Goal: Task Accomplishment & Management: Manage account settings

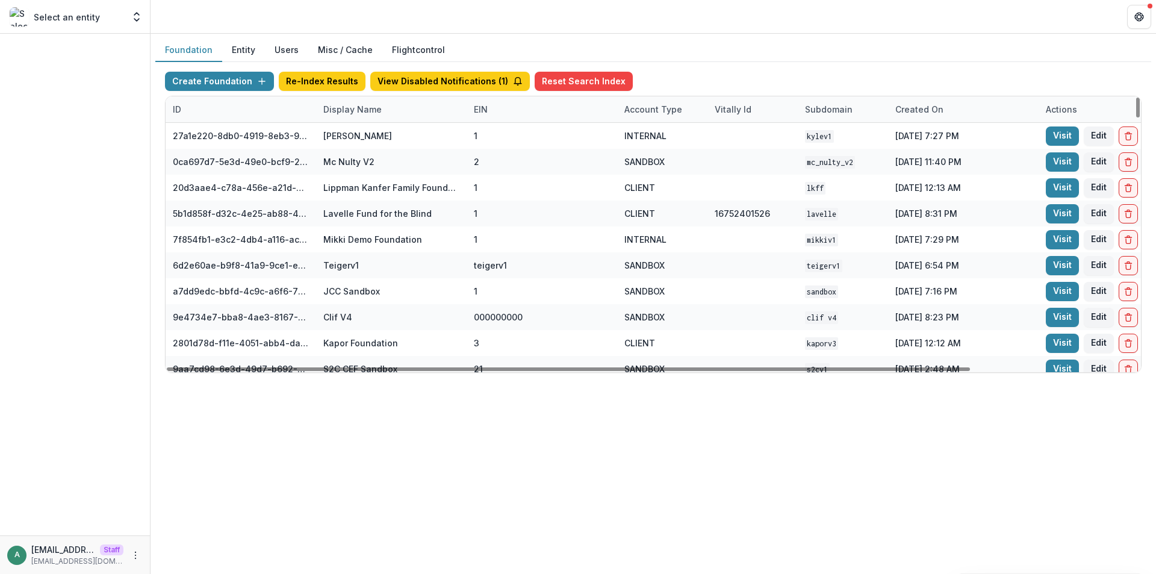
click at [369, 120] on div "Display Name" at bounding box center [391, 109] width 150 height 26
click at [372, 130] on input at bounding box center [390, 136] width 144 height 19
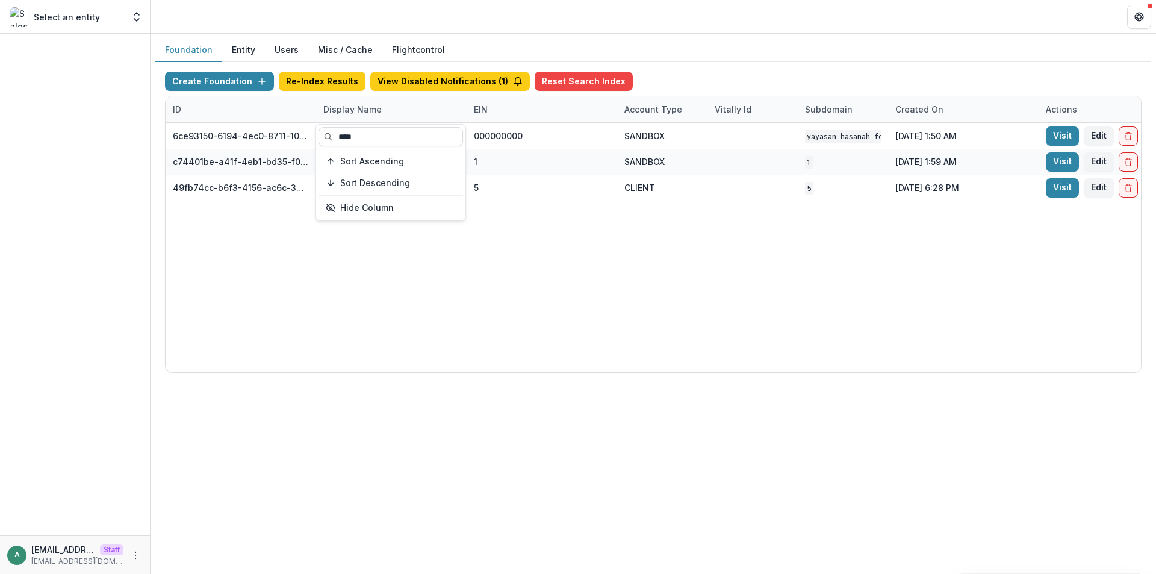
type input "****"
click at [404, 311] on div "6ce93150-6194-4ec0-8711-10eea11397ba Yayasan Hasanah Foundation v1 000000000 SA…" at bounding box center [753, 247] width 1174 height 249
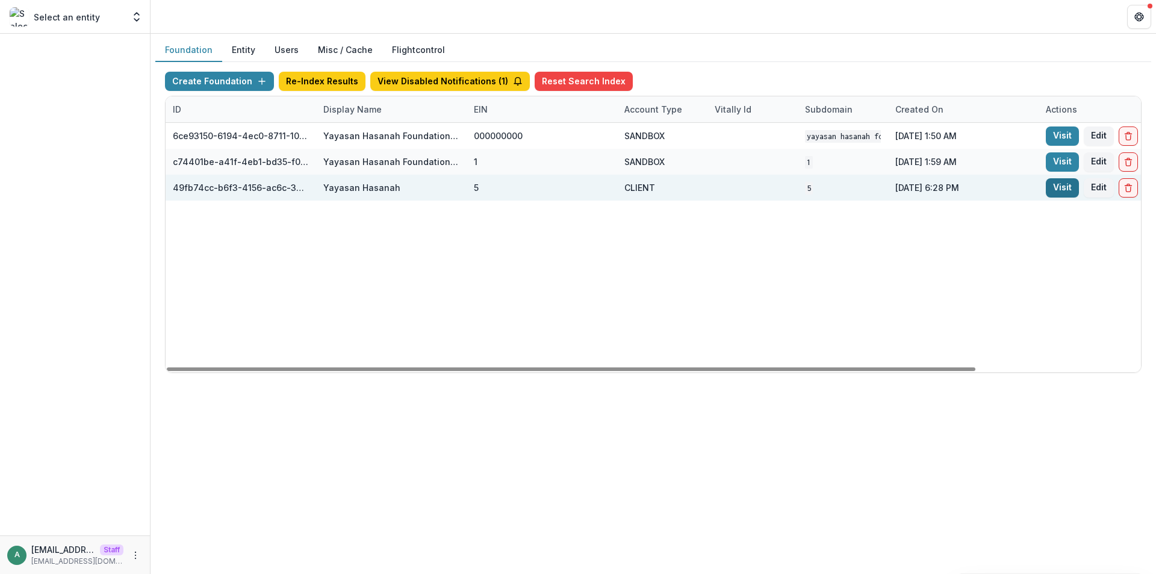
click at [1064, 183] on link "Visit" at bounding box center [1061, 187] width 33 height 19
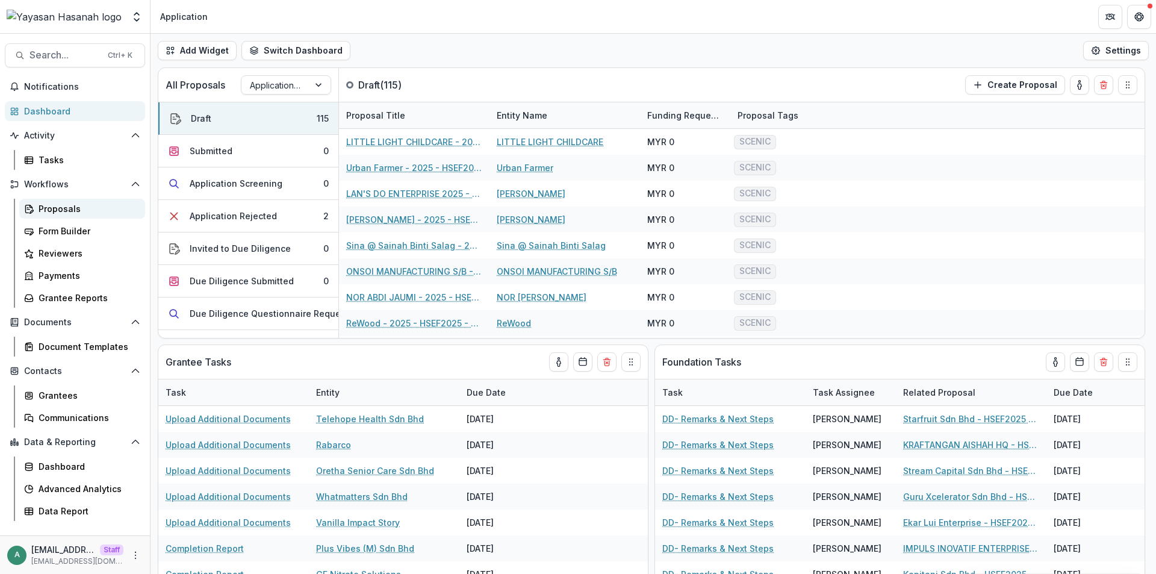
click at [73, 212] on div "Proposals" at bounding box center [87, 208] width 97 height 13
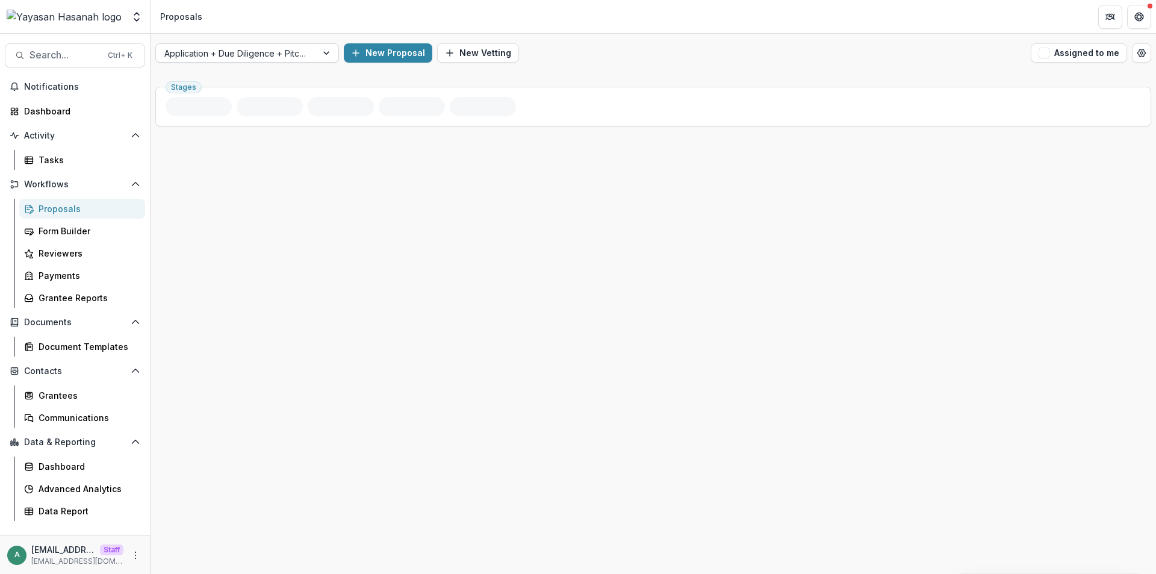
click at [284, 57] on div at bounding box center [236, 53] width 144 height 15
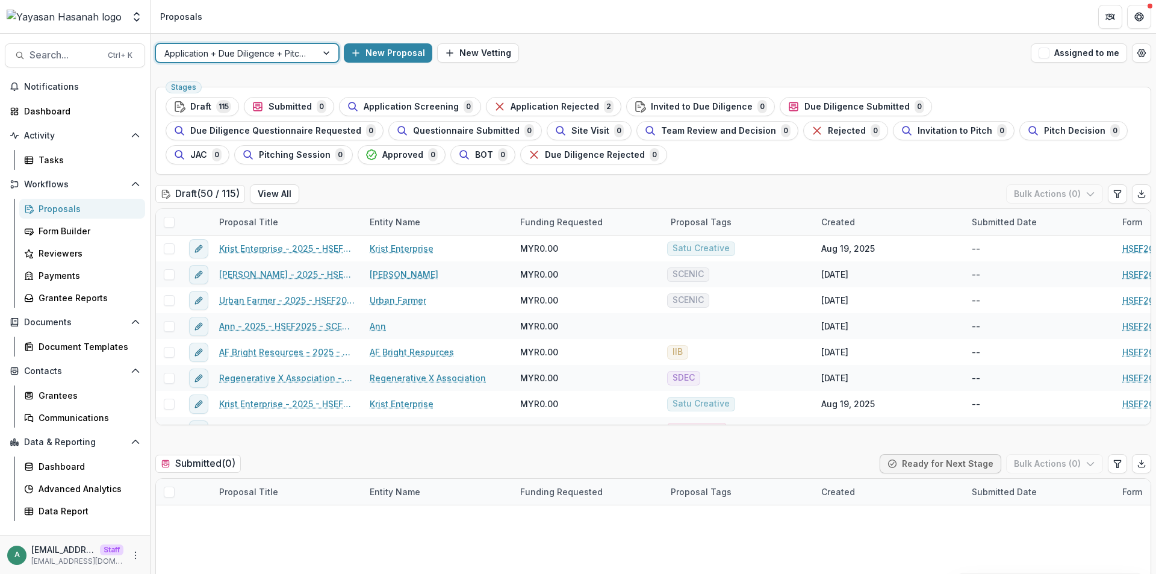
click at [276, 57] on div at bounding box center [236, 53] width 144 height 15
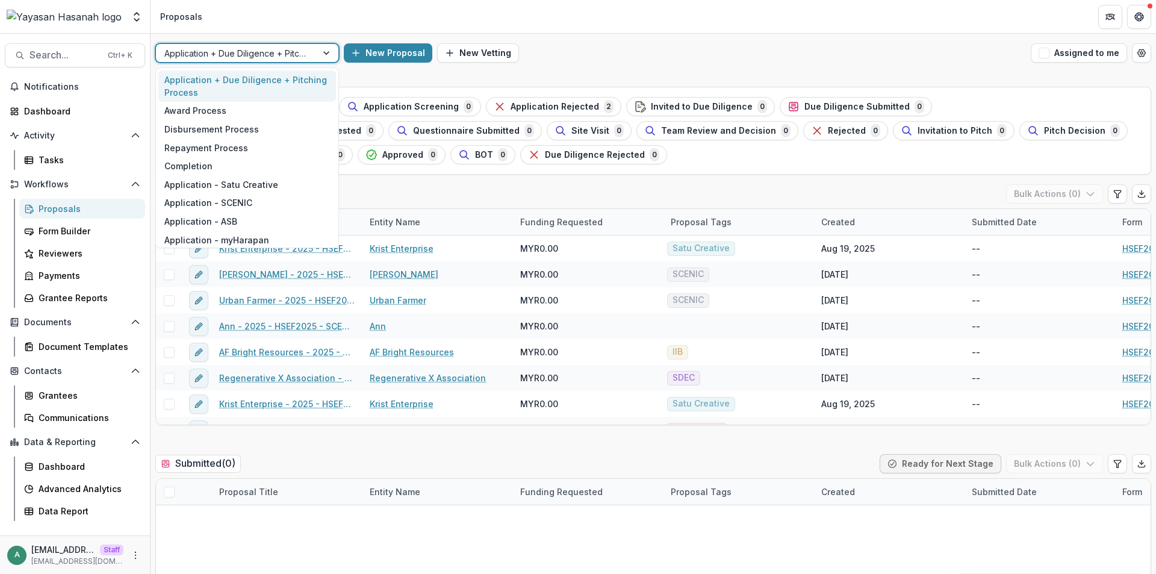
click at [298, 55] on div at bounding box center [236, 53] width 144 height 15
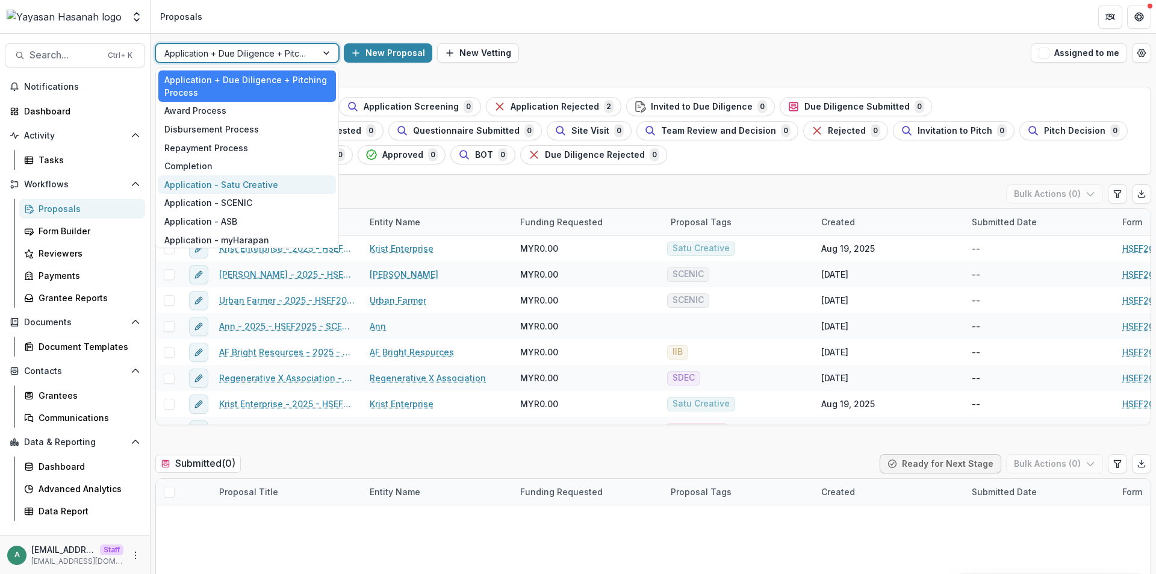
scroll to position [120, 0]
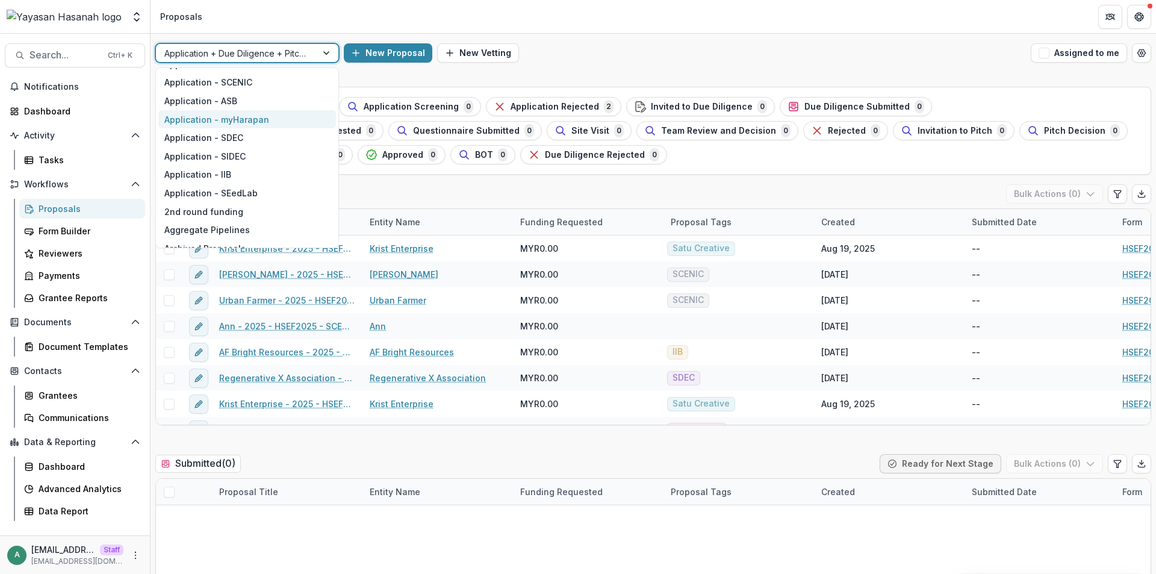
click at [277, 123] on div "Application - myHarapan" at bounding box center [247, 119] width 178 height 19
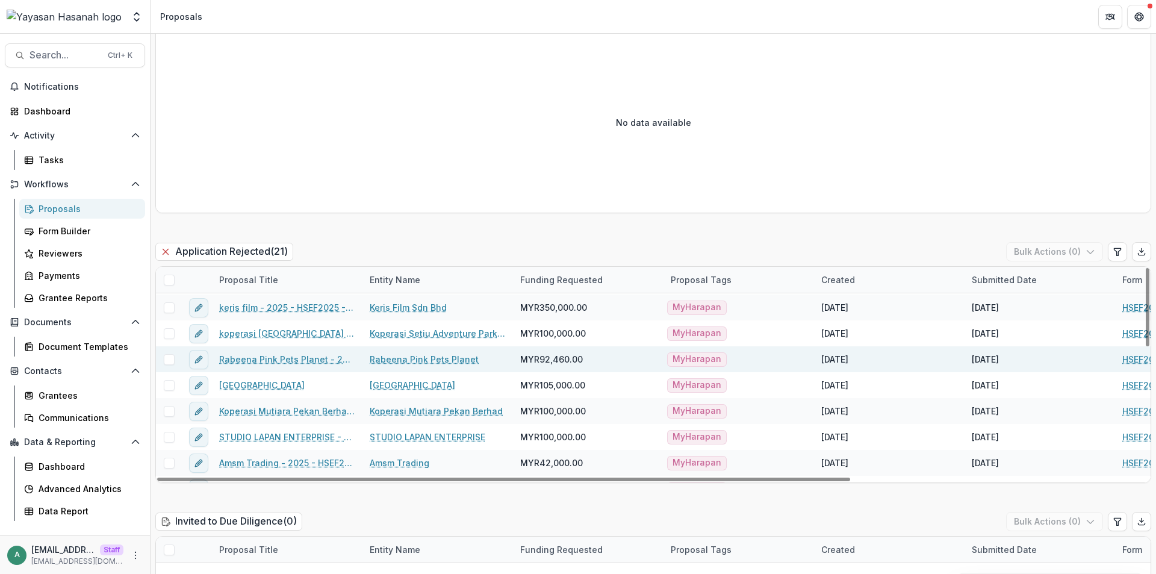
scroll to position [354, 0]
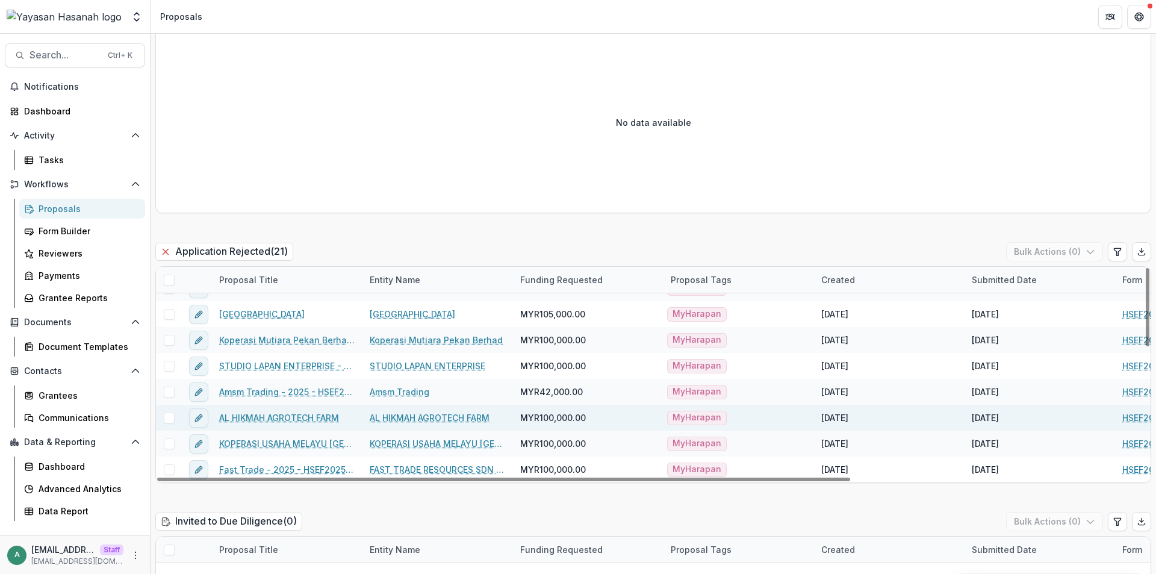
click at [436, 413] on link "AL HIKMAH AGROTECH FARM" at bounding box center [430, 417] width 120 height 13
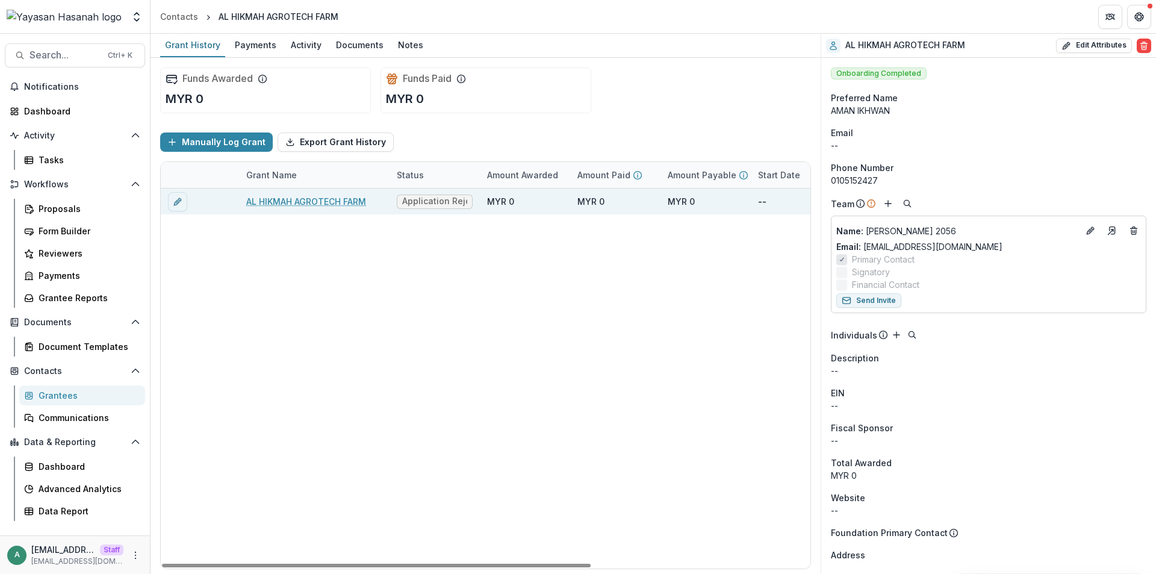
click at [300, 206] on link "AL HIKMAH AGROTECH FARM" at bounding box center [306, 201] width 120 height 13
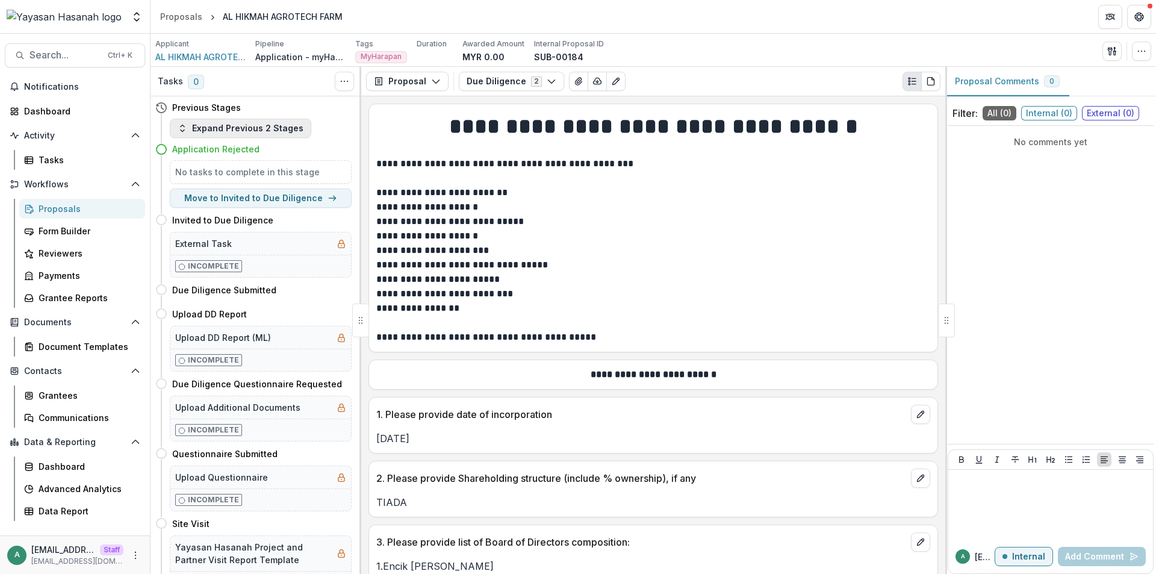
click at [263, 127] on button "Expand Previous 2 Stages" at bounding box center [240, 128] width 141 height 19
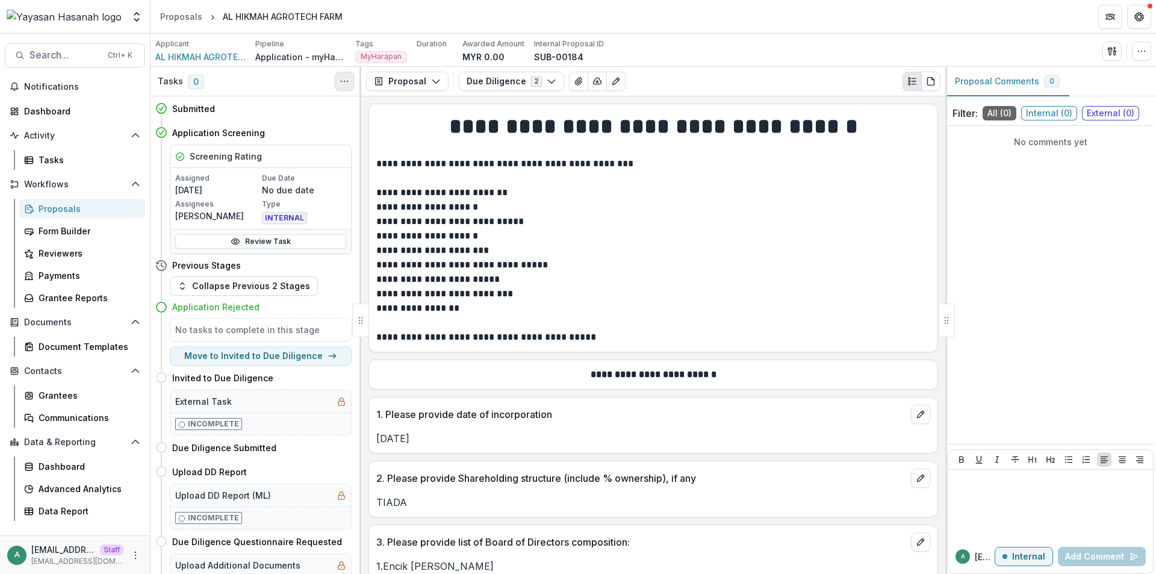
click at [339, 73] on button "Toggle View Cancelled Tasks" at bounding box center [344, 81] width 19 height 19
drag, startPoint x: 358, startPoint y: 116, endPoint x: 364, endPoint y: 109, distance: 9.4
click at [359, 116] on button "Show Cancelled Tasks" at bounding box center [402, 109] width 129 height 20
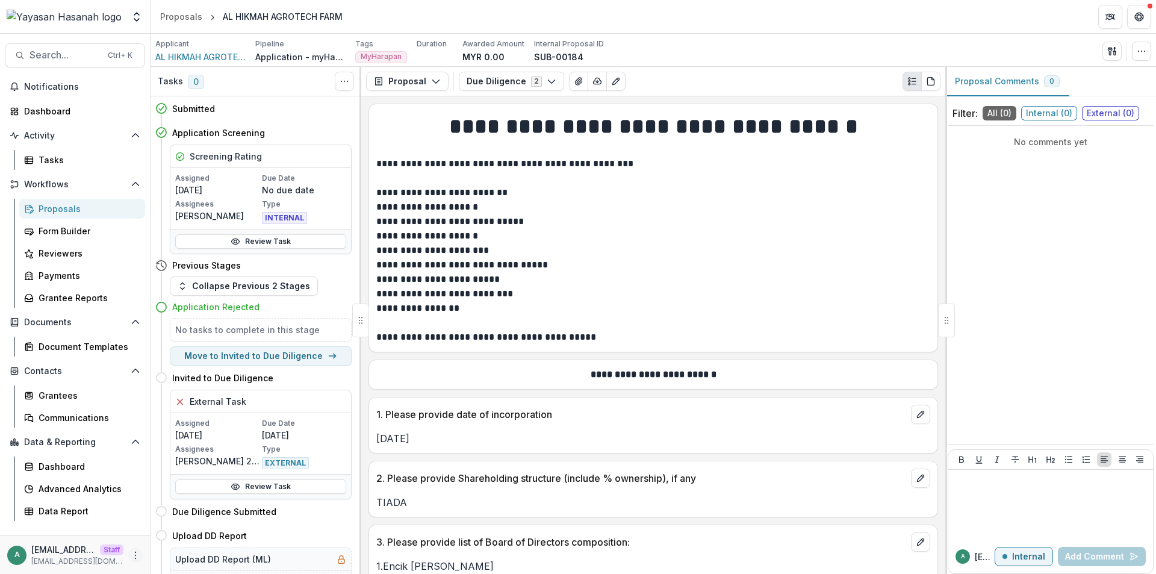
click at [132, 552] on icon "More" at bounding box center [136, 555] width 10 height 10
click at [174, 528] on link "User Settings" at bounding box center [214, 529] width 129 height 20
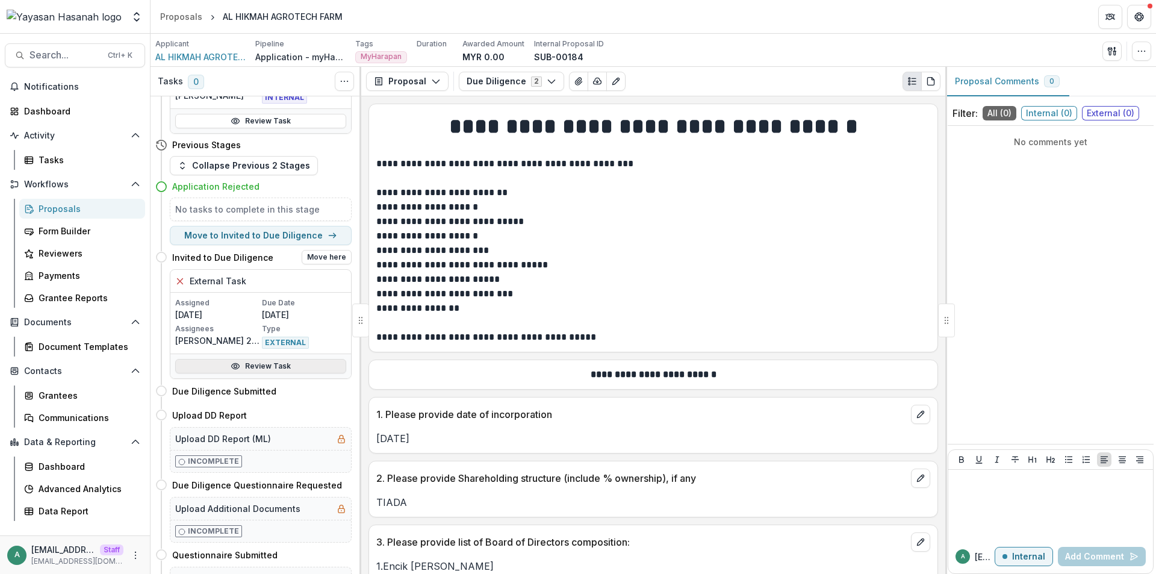
click at [288, 371] on link "Review Task" at bounding box center [260, 366] width 171 height 14
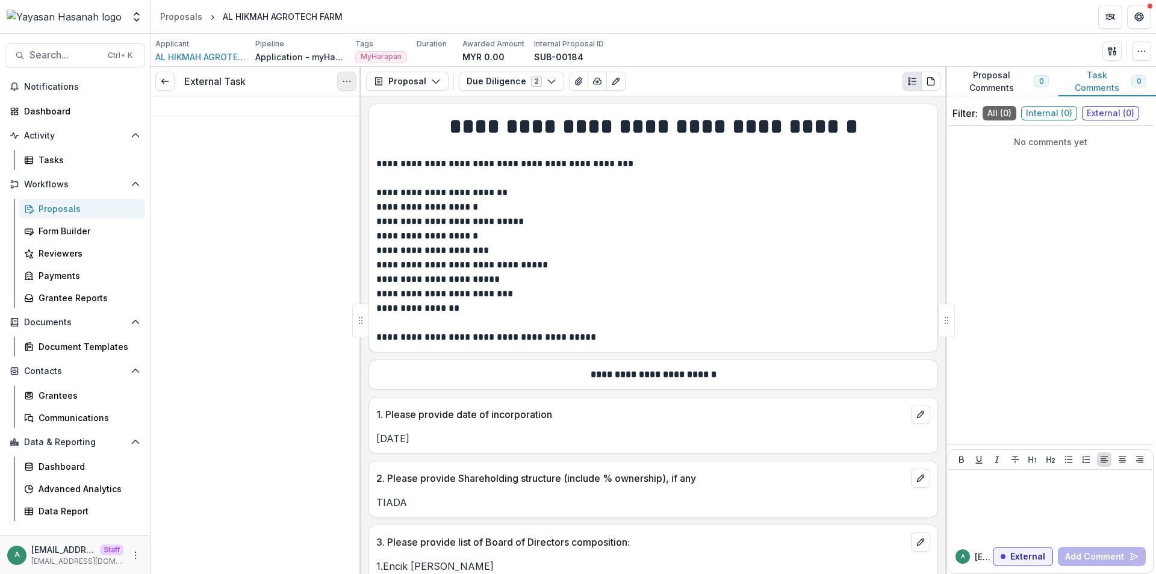
click at [348, 78] on icon "Options" at bounding box center [347, 81] width 10 height 10
click at [318, 111] on link "View task" at bounding box center [288, 109] width 129 height 20
select select "********"
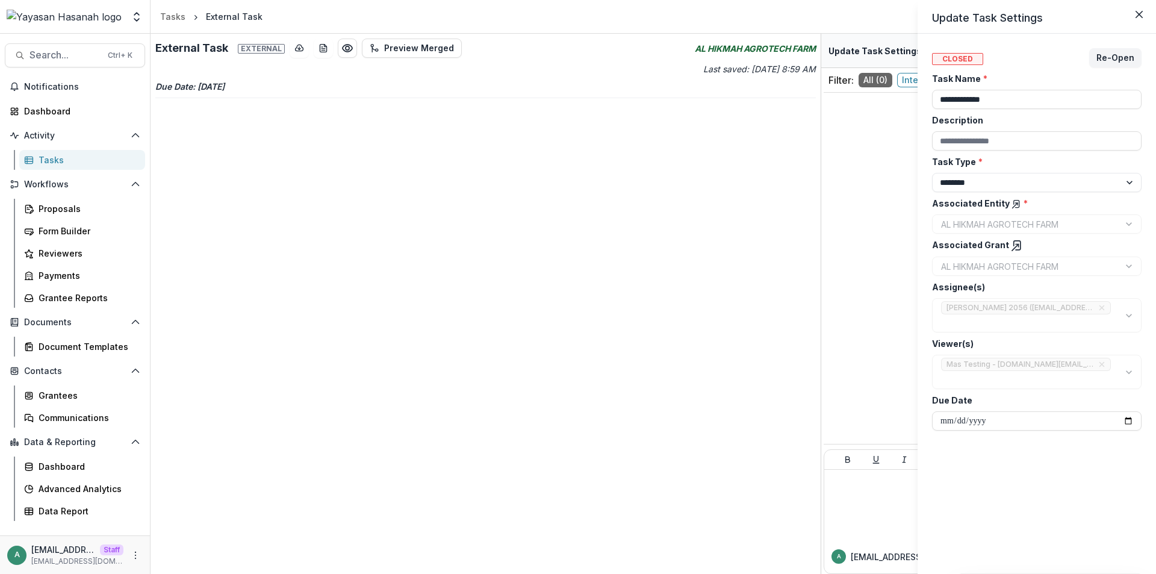
click at [82, 207] on div "**********" at bounding box center [578, 287] width 1156 height 574
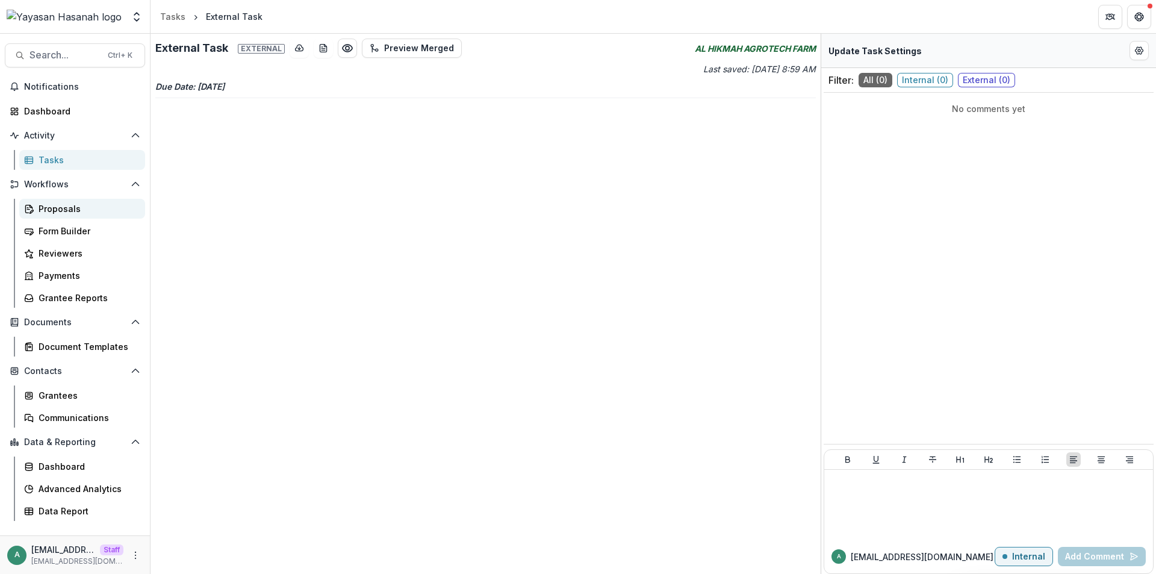
click at [82, 208] on div "Proposals" at bounding box center [87, 208] width 97 height 13
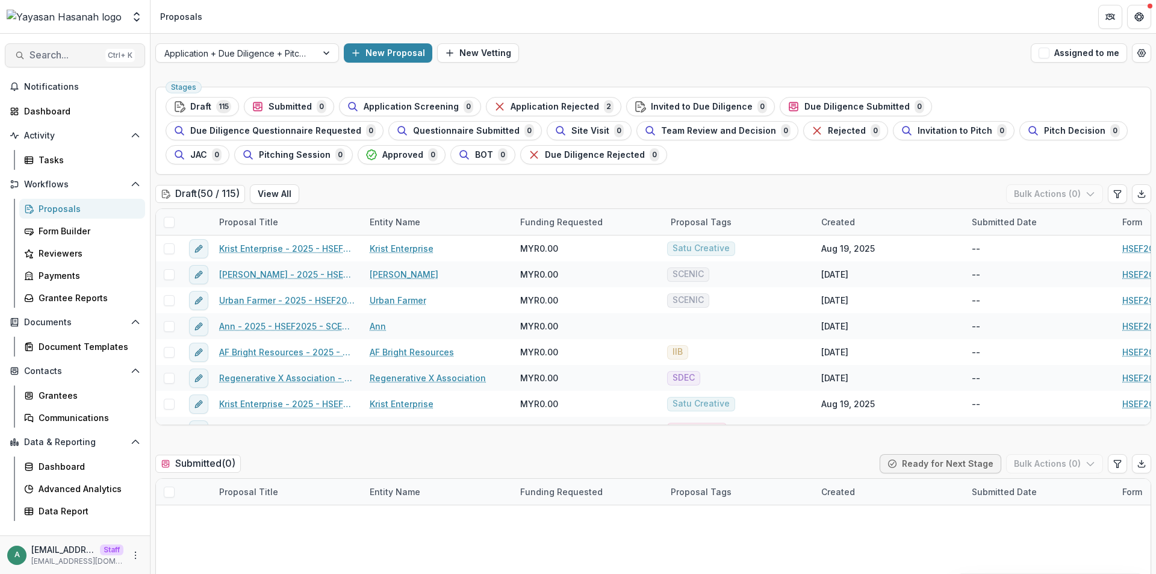
select select "********"
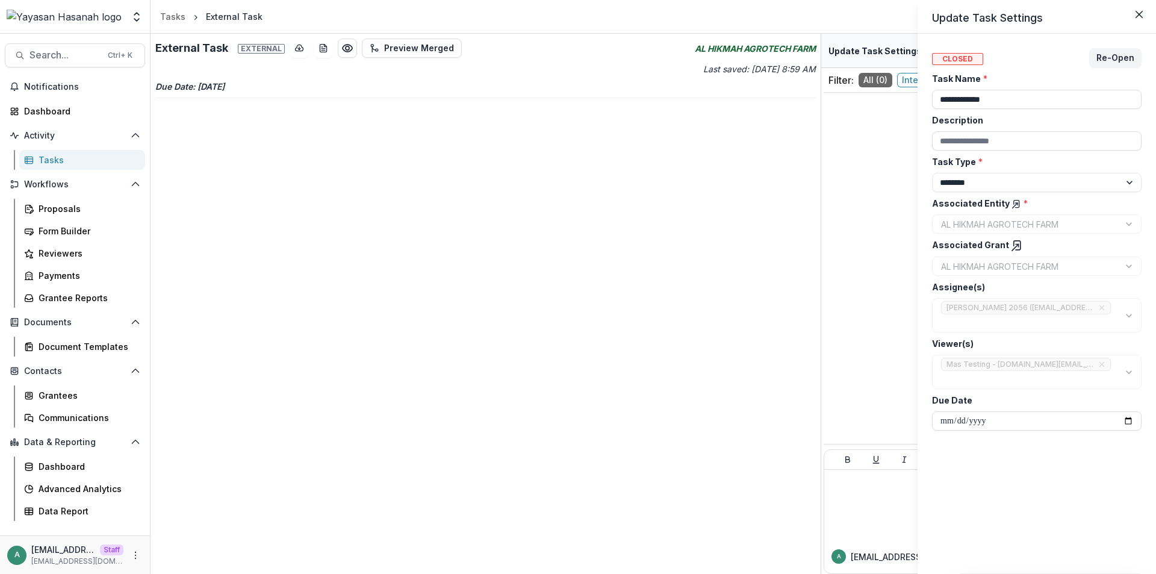
click at [1011, 249] on icon at bounding box center [1017, 246] width 12 height 12
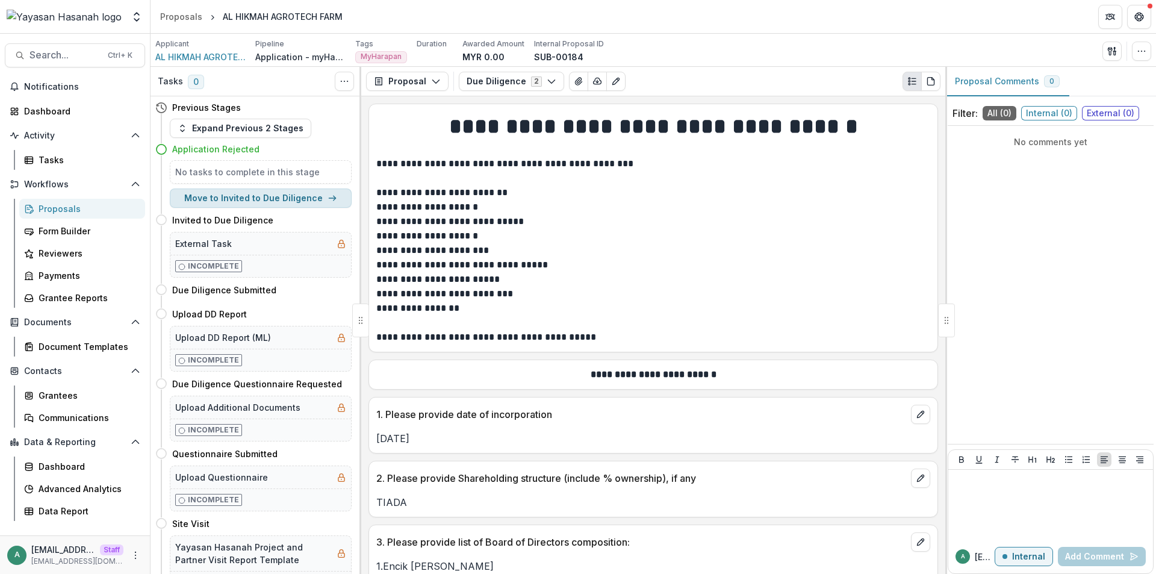
click at [262, 198] on button "Move to Invited to Due Diligence" at bounding box center [261, 197] width 182 height 19
select select "**********"
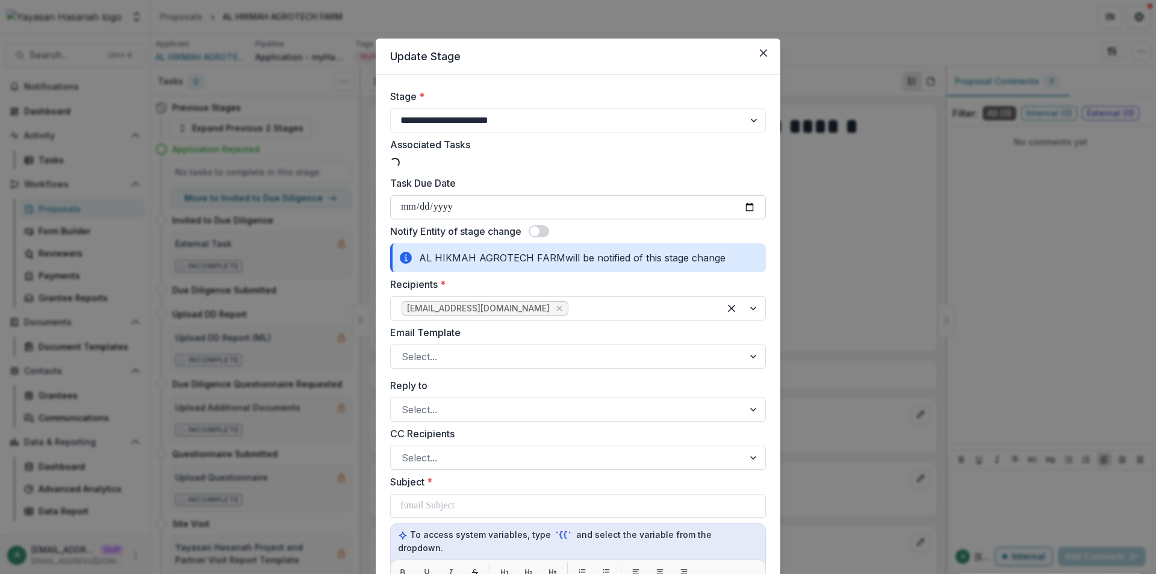
select select "**********"
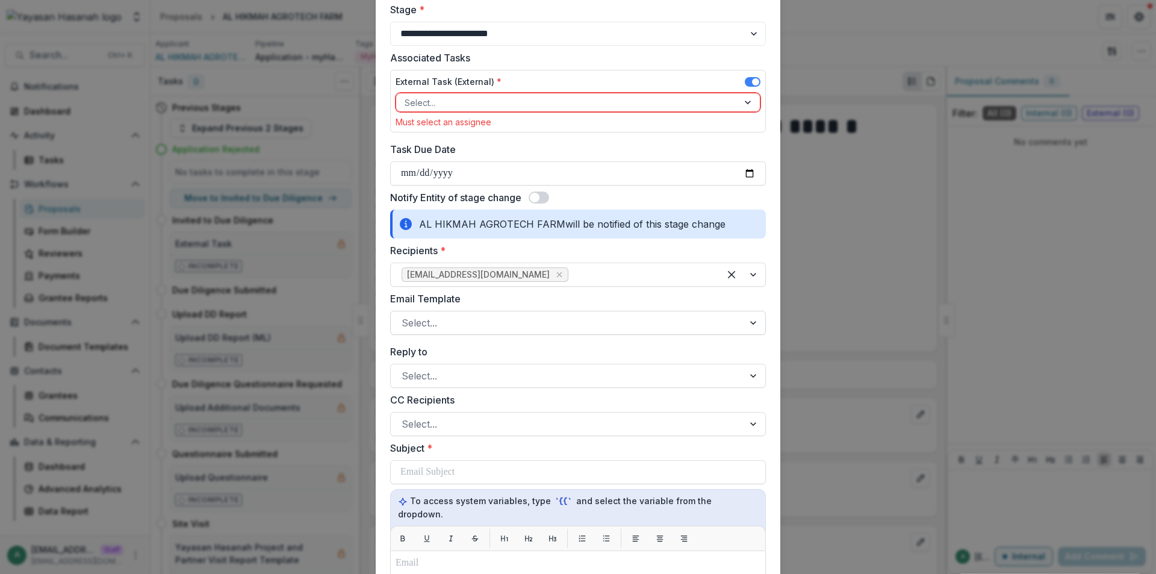
scroll to position [120, 0]
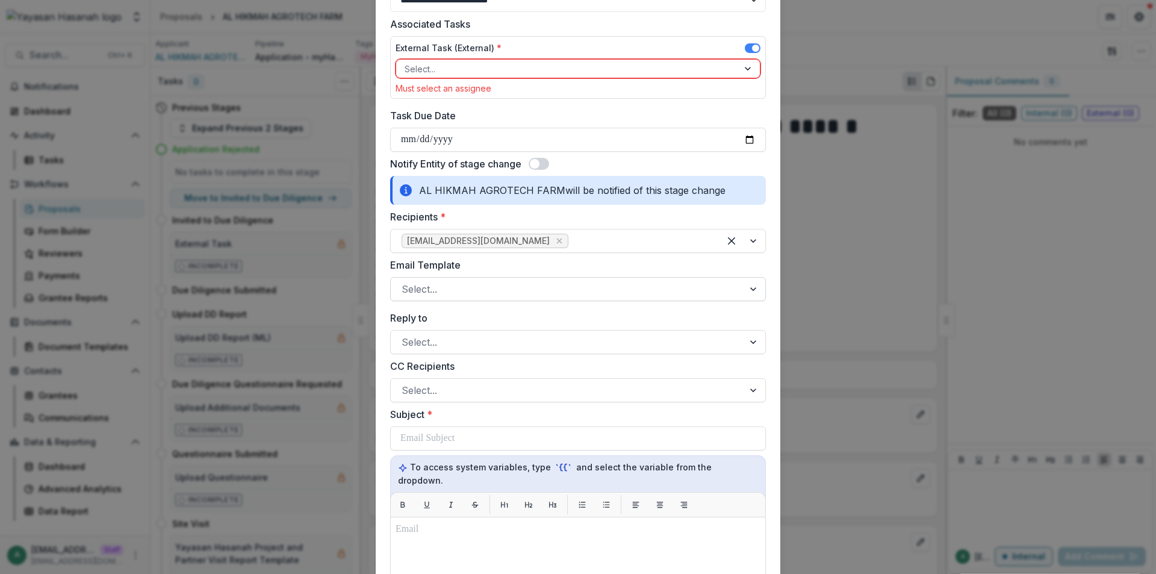
click at [466, 286] on div at bounding box center [566, 288] width 331 height 17
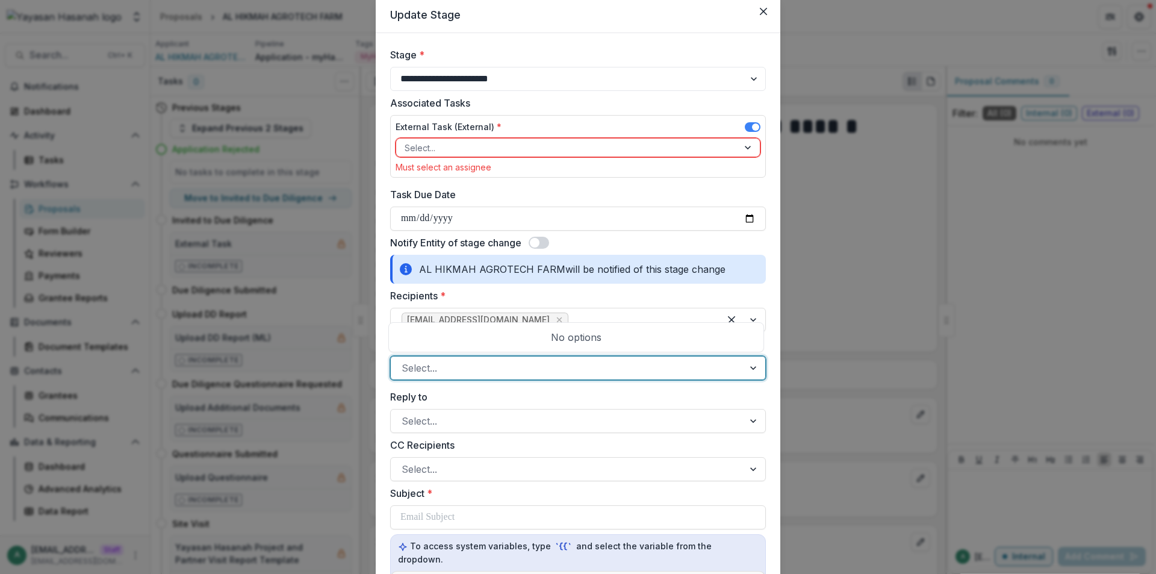
scroll to position [0, 0]
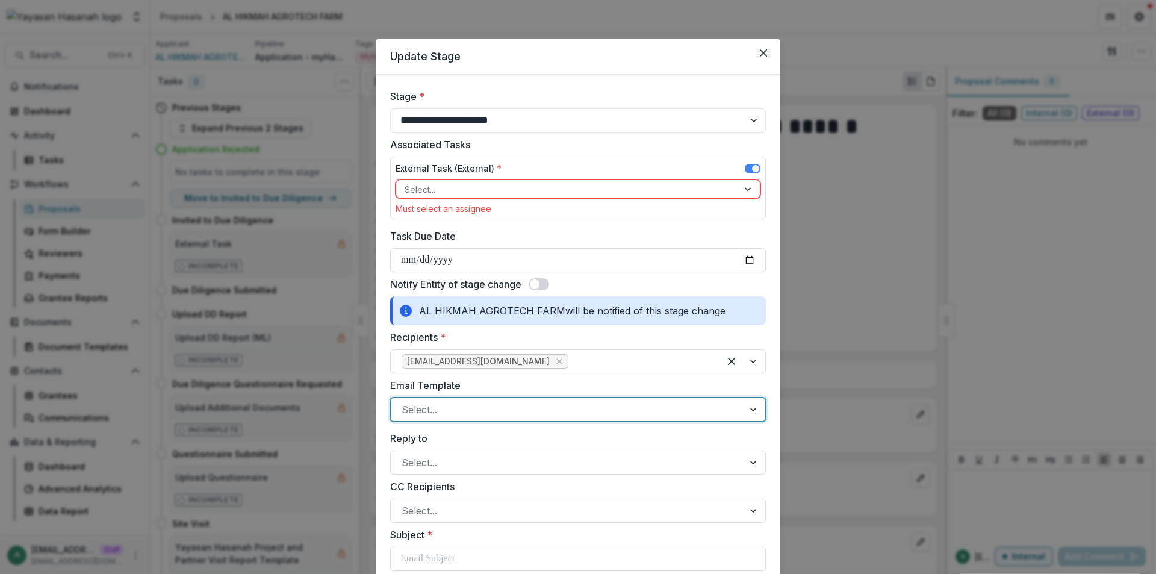
click at [877, 36] on div "**********" at bounding box center [578, 287] width 1156 height 574
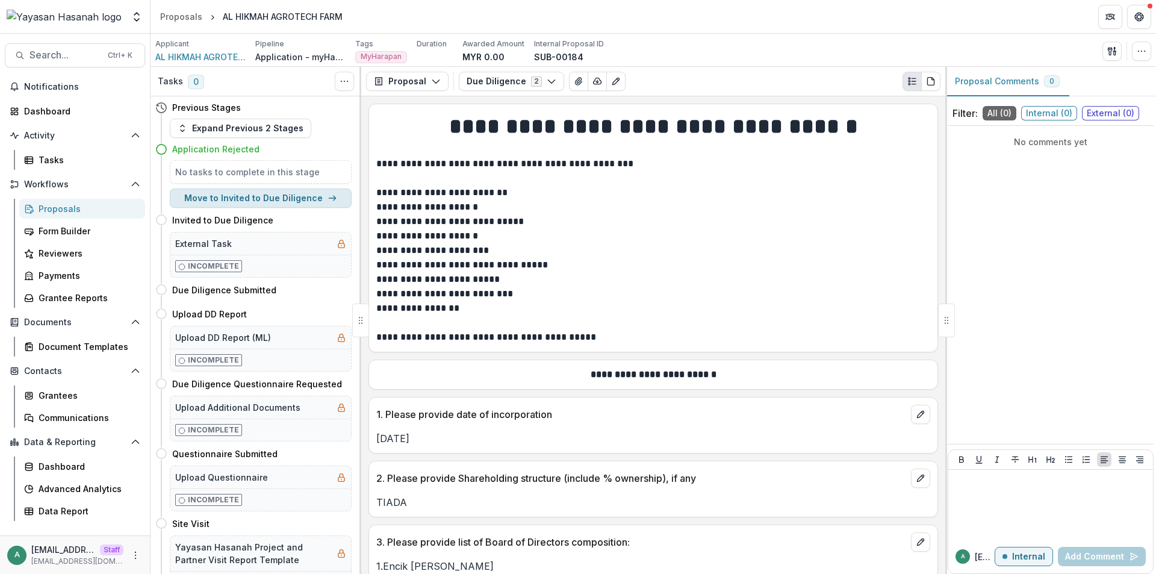
click at [256, 197] on button "Move to Invited to Due Diligence" at bounding box center [261, 197] width 182 height 19
select select "**********"
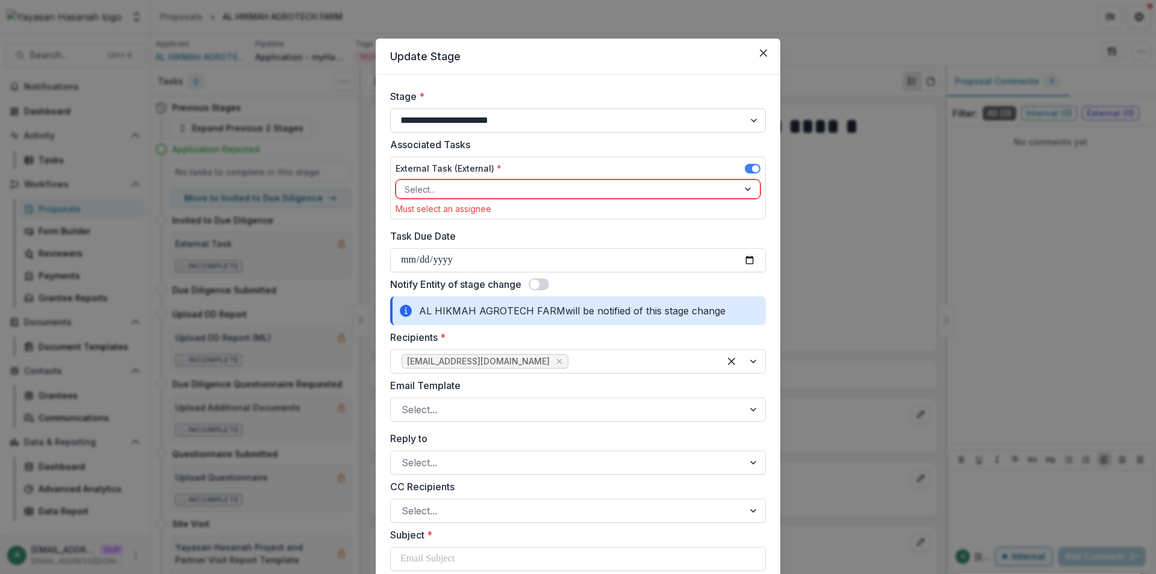
click at [455, 114] on select "**********" at bounding box center [578, 120] width 376 height 24
select select "**********"
click at [390, 108] on select "**********" at bounding box center [578, 120] width 376 height 24
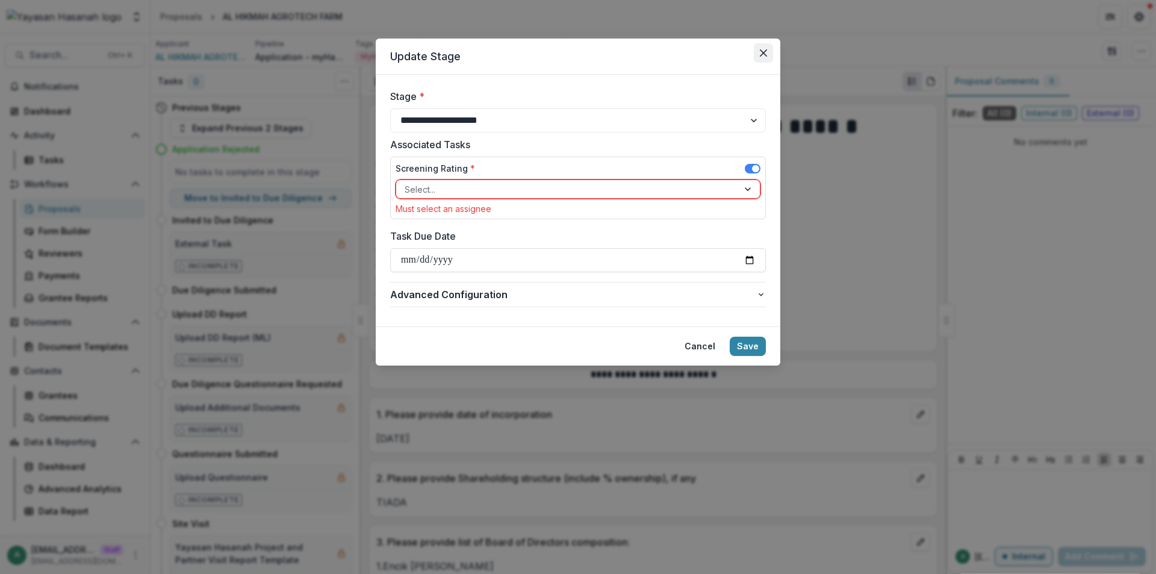
click at [758, 52] on button "Close" at bounding box center [763, 52] width 19 height 19
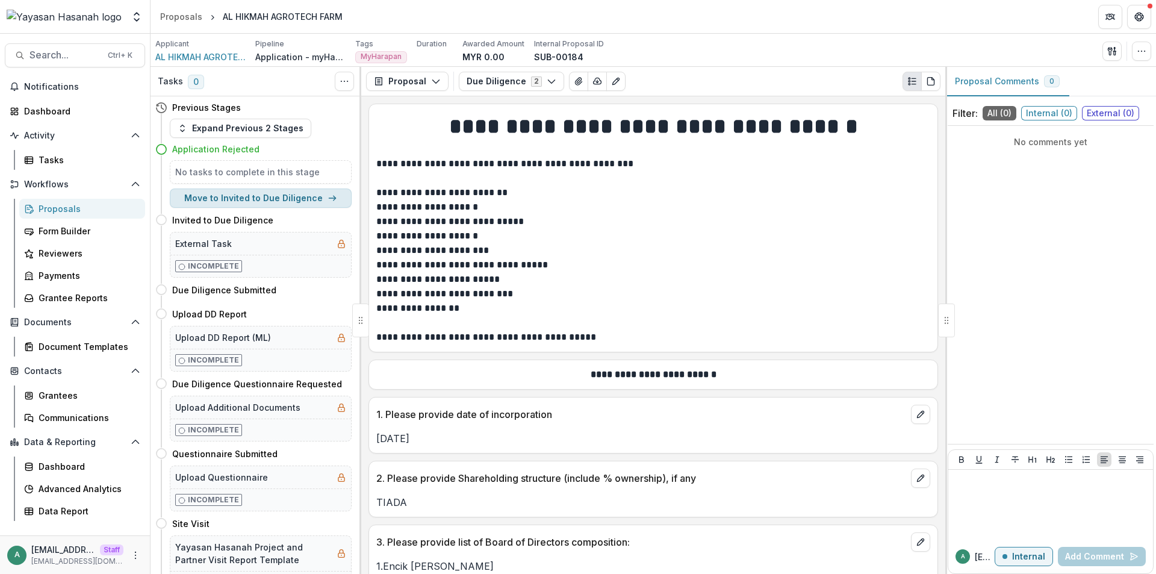
click at [302, 190] on button "Move to Invited to Due Diligence" at bounding box center [261, 197] width 182 height 19
select select "**********"
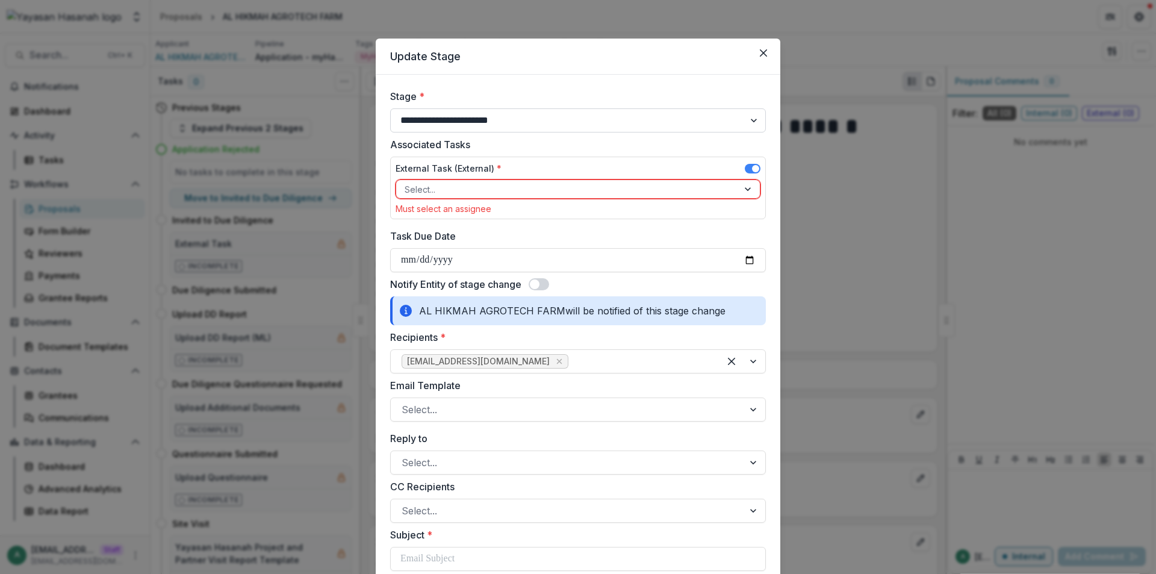
click at [491, 122] on select "**********" at bounding box center [578, 120] width 376 height 24
select select "*********"
click at [390, 108] on select "**********" at bounding box center [578, 120] width 376 height 24
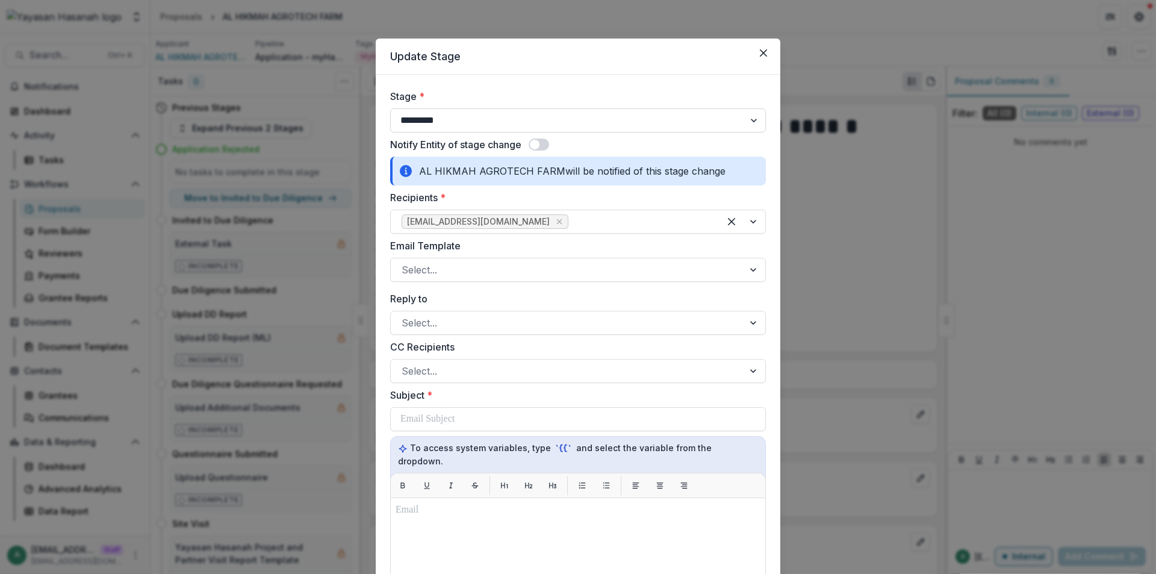
click at [505, 121] on select "**********" at bounding box center [578, 120] width 376 height 24
click at [862, 166] on div "**********" at bounding box center [578, 287] width 1156 height 574
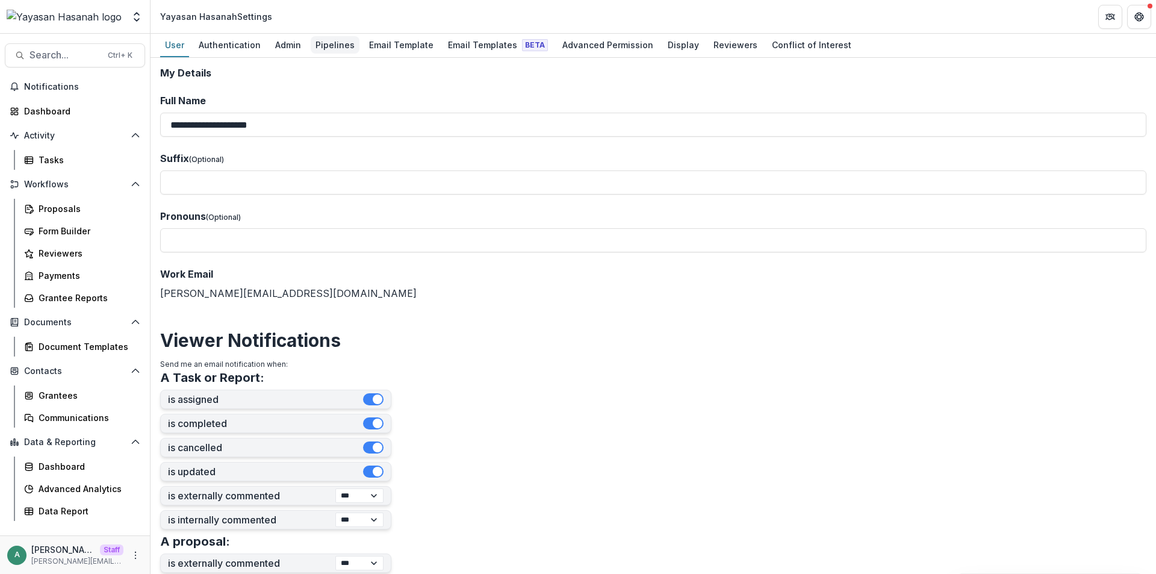
click at [340, 49] on div "Pipelines" at bounding box center [335, 44] width 49 height 17
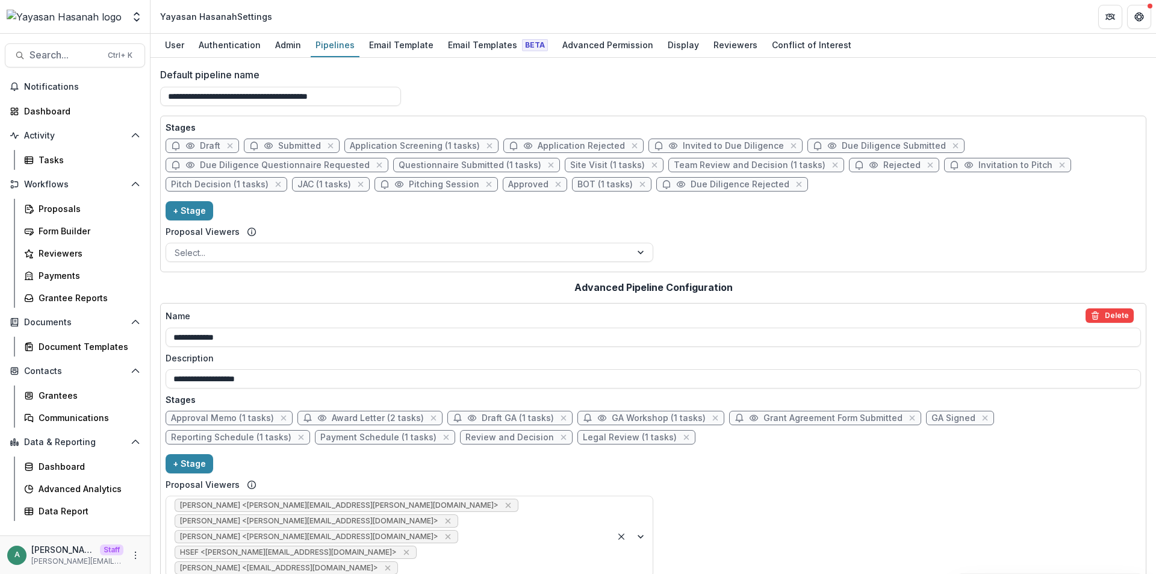
click at [736, 145] on span "Invited to Due Diligence" at bounding box center [732, 146] width 101 height 10
select select "*****"
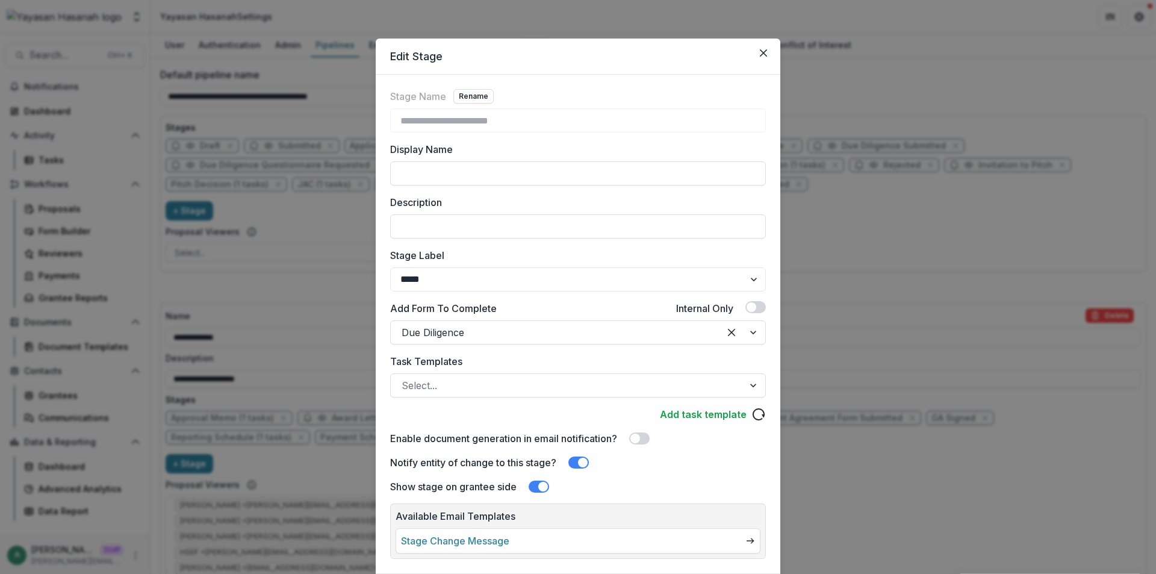
click at [1017, 57] on div "**********" at bounding box center [578, 287] width 1156 height 574
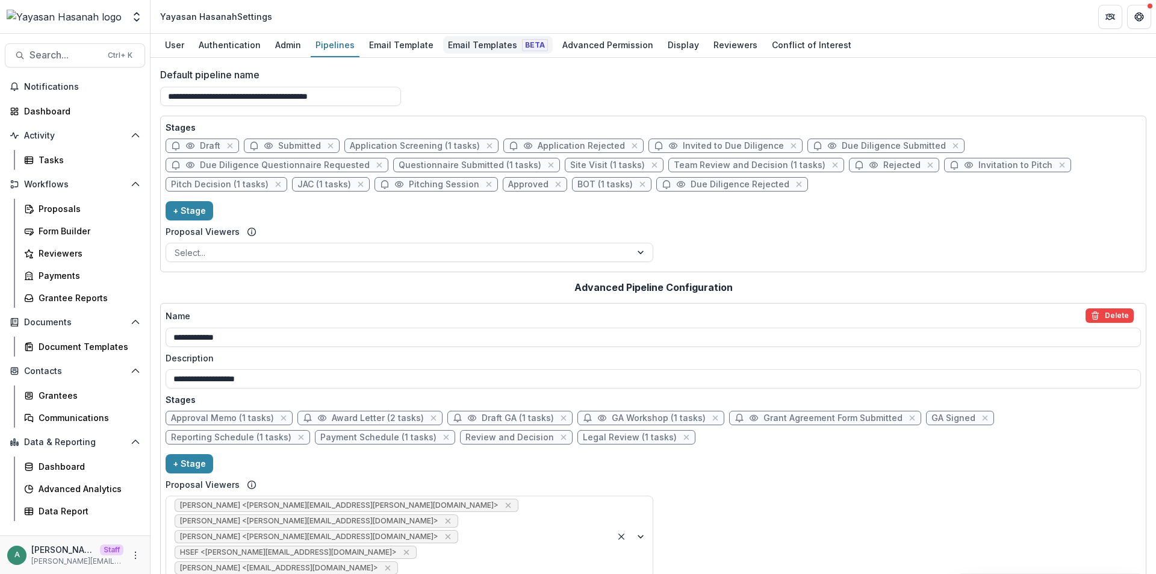
click at [487, 43] on div "Email Templates Beta" at bounding box center [498, 44] width 110 height 17
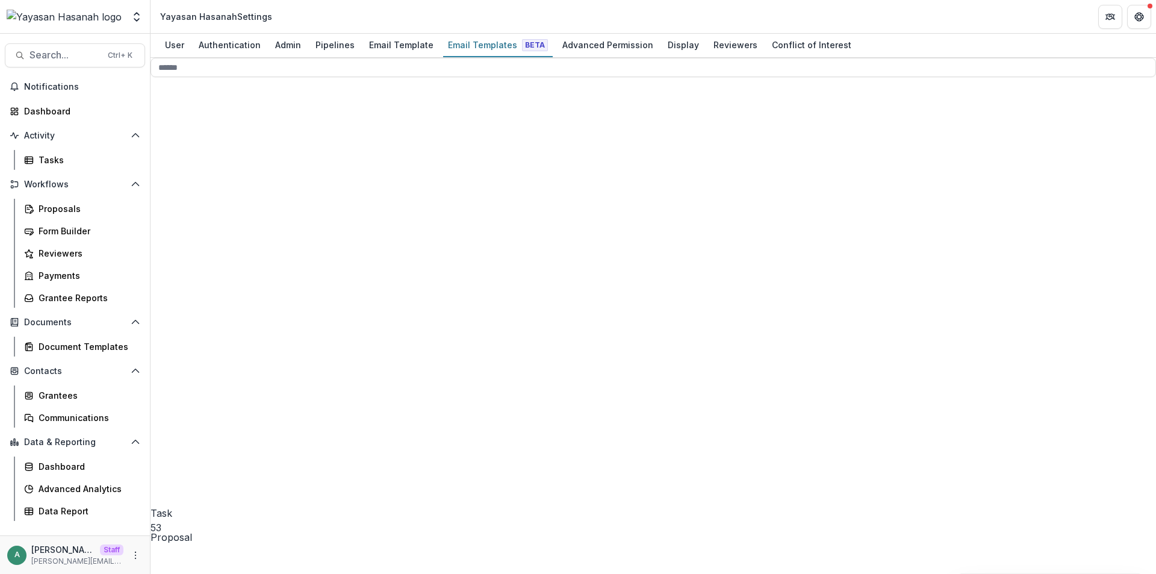
click at [175, 344] on icon at bounding box center [254, 448] width 209 height 209
click at [235, 468] on circle at bounding box center [260, 493] width 50 height 50
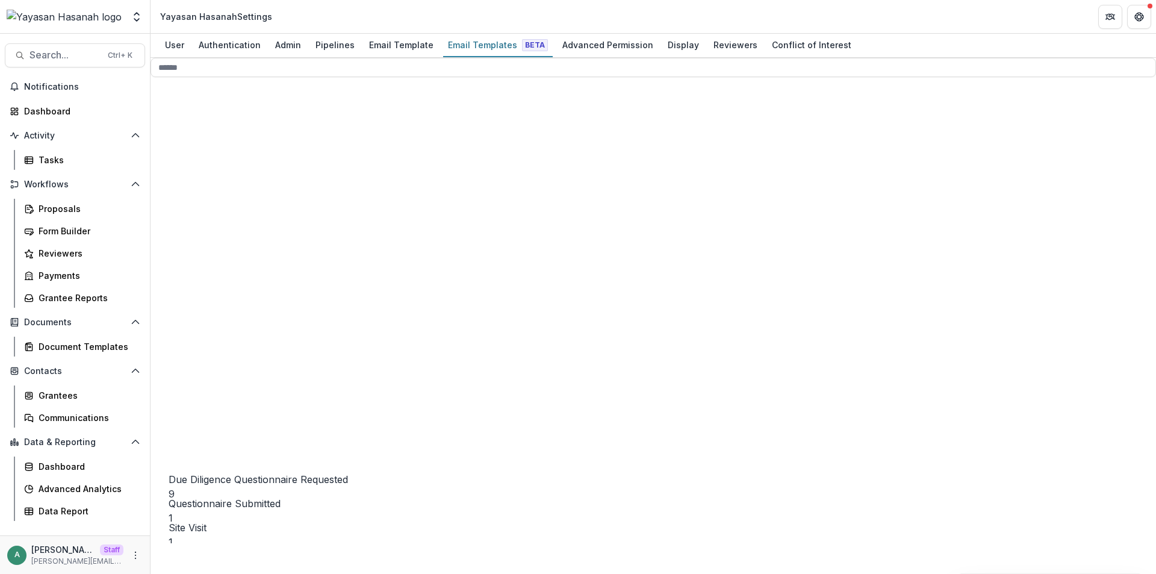
scroll to position [338, 0]
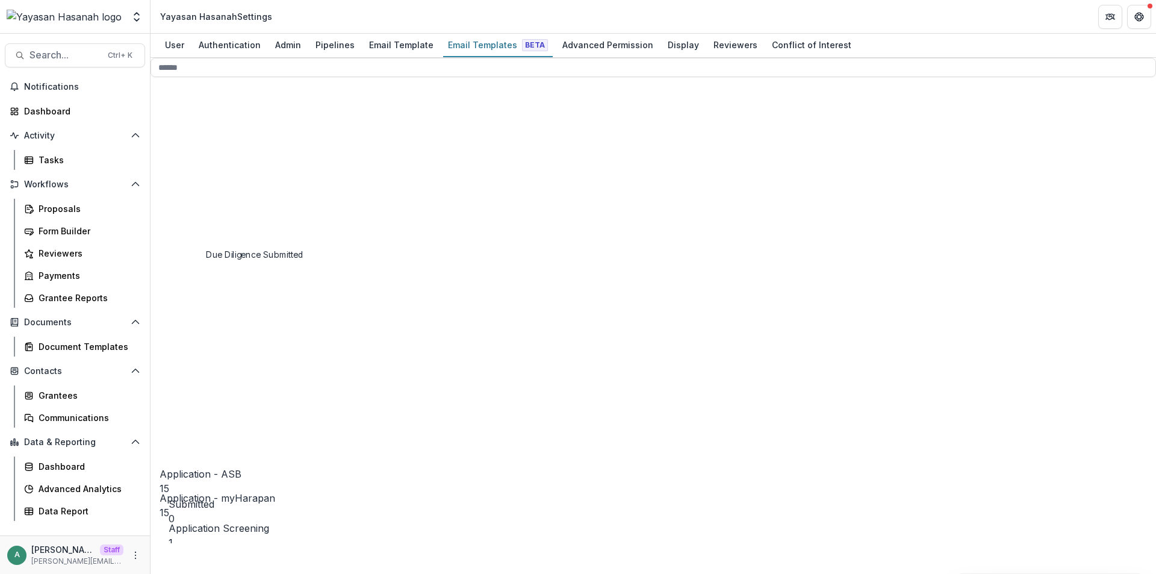
scroll to position [579, 0]
click at [240, 503] on circle at bounding box center [264, 527] width 48 height 48
click at [205, 388] on icon at bounding box center [269, 479] width 182 height 182
click at [194, 445] on icon at bounding box center [264, 540] width 191 height 191
click at [198, 338] on span "Upload DD Report 3" at bounding box center [264, 508] width 191 height 412
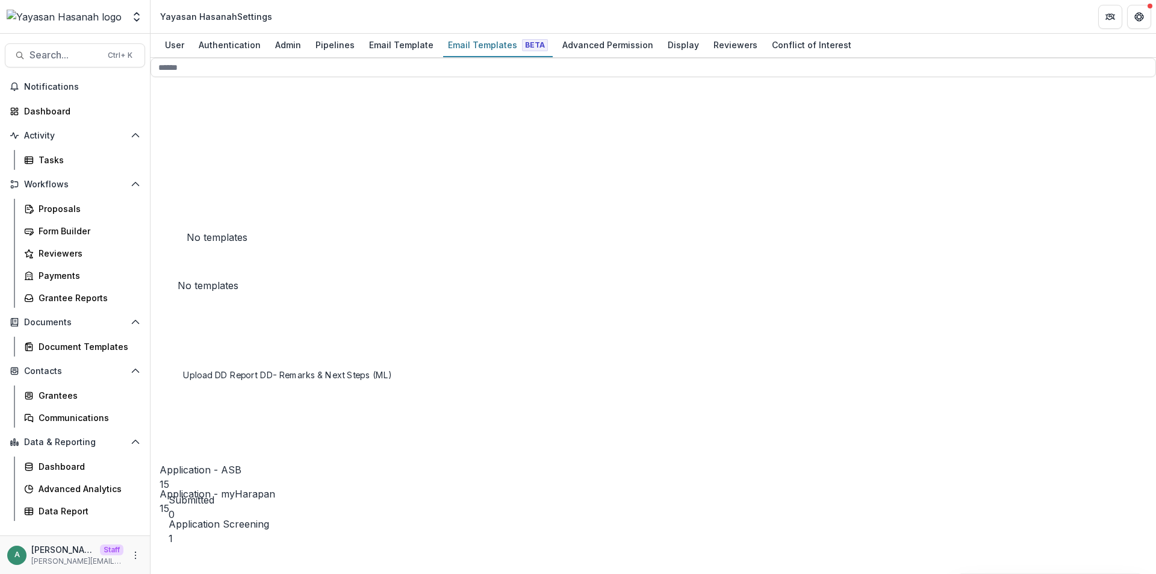
click at [194, 325] on icon at bounding box center [264, 420] width 191 height 191
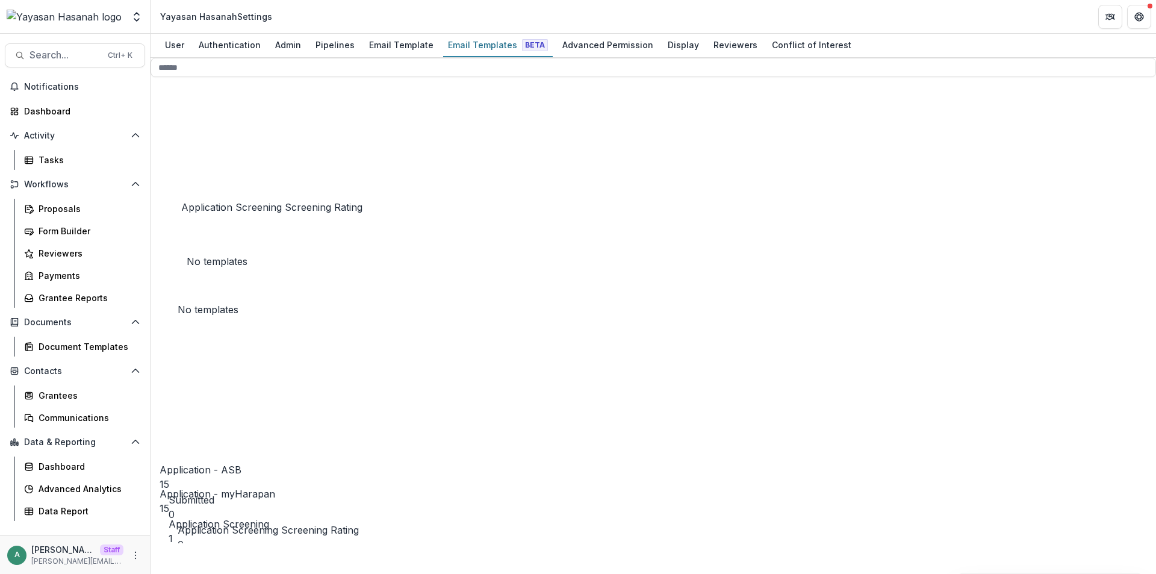
click at [208, 192] on span "Application Screening Screening Rating 0" at bounding box center [269, 355] width 182 height 394
click at [194, 301] on icon at bounding box center [264, 396] width 191 height 191
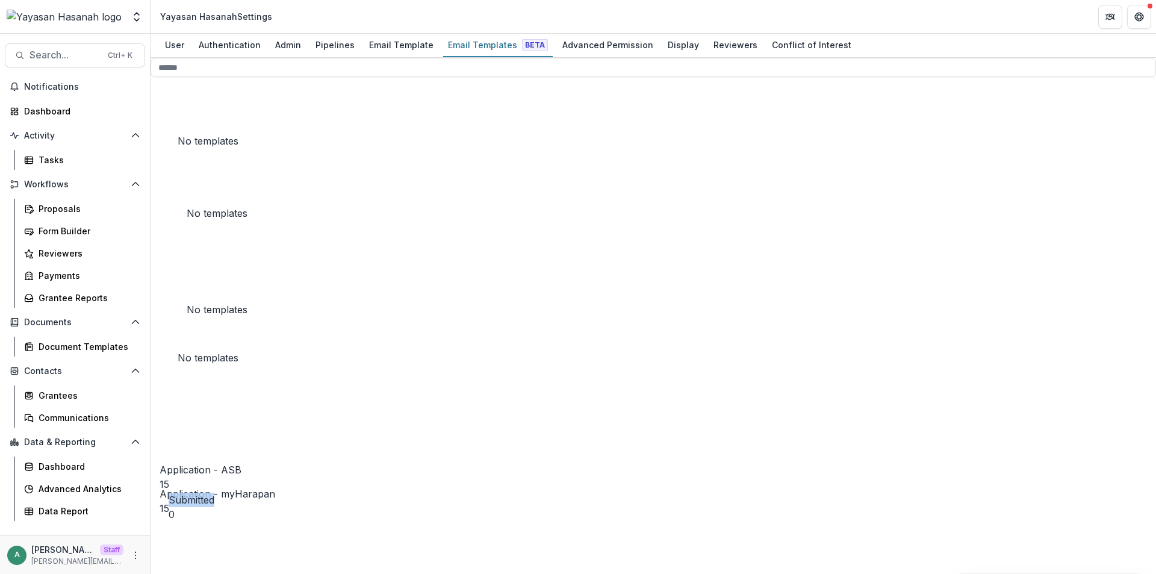
click at [194, 301] on icon at bounding box center [264, 396] width 191 height 191
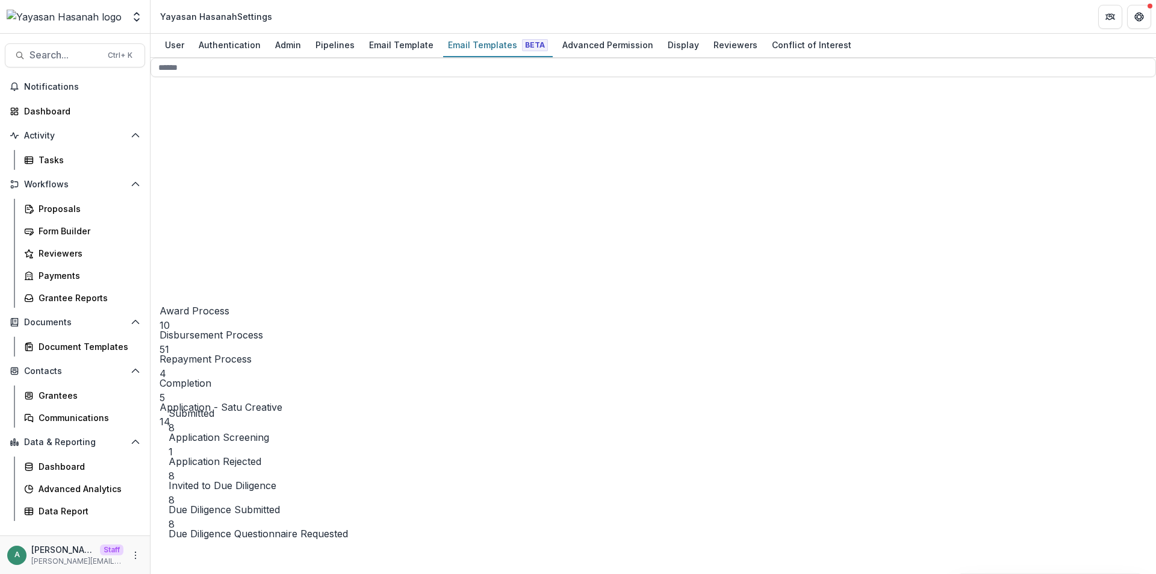
scroll to position [97, 0]
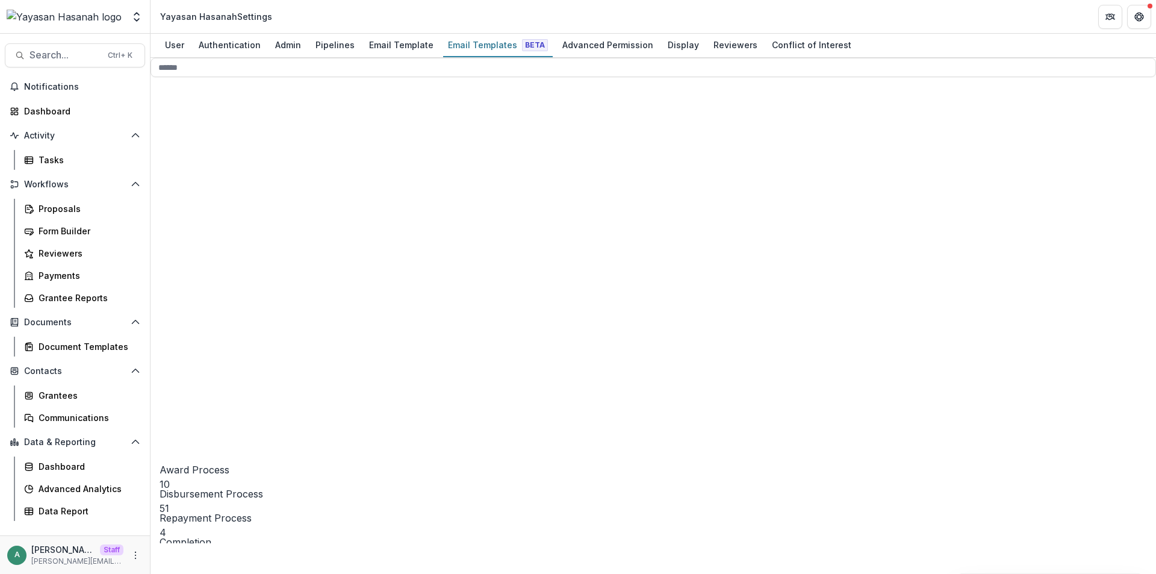
click at [188, 373] on icon at bounding box center [264, 468] width 191 height 191
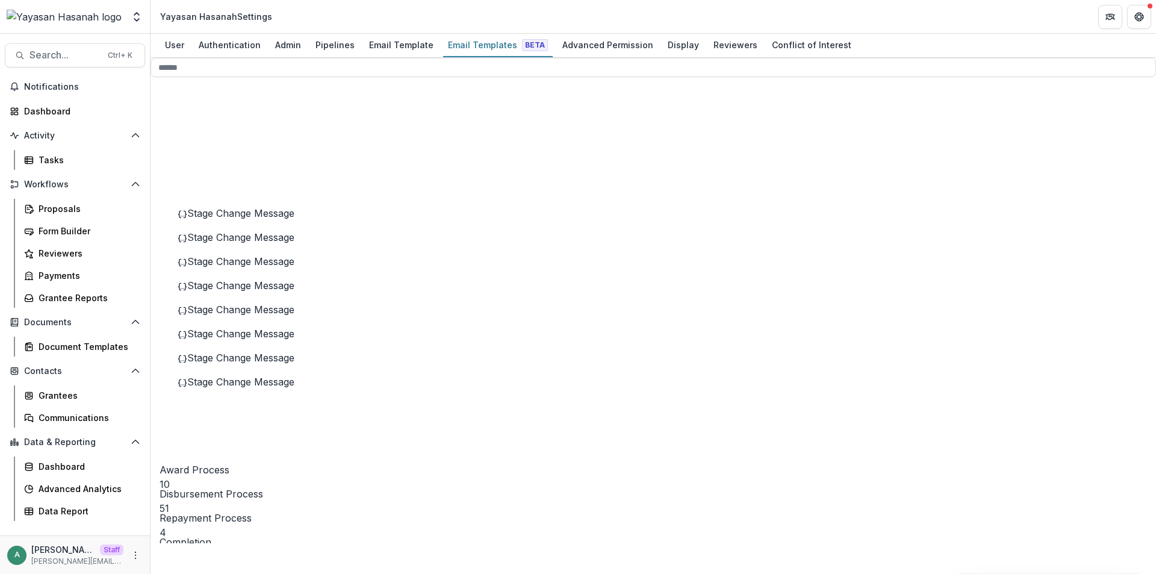
click at [224, 219] on span "Stage Change Message" at bounding box center [240, 213] width 107 height 12
click at [264, 435] on line at bounding box center [264, 469] width 0 height 69
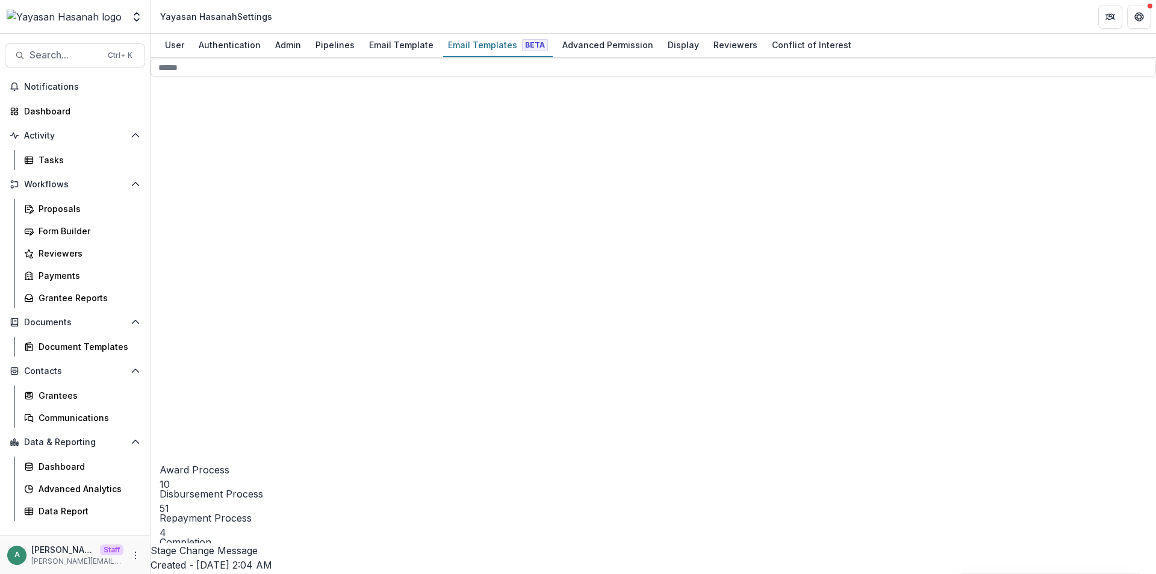
click at [186, 358] on icon at bounding box center [259, 458] width 200 height 200
click at [185, 359] on icon at bounding box center [259, 459] width 200 height 200
click at [253, 77] on input at bounding box center [652, 67] width 1005 height 19
type input "******"
click at [240, 504] on circle at bounding box center [264, 528] width 48 height 48
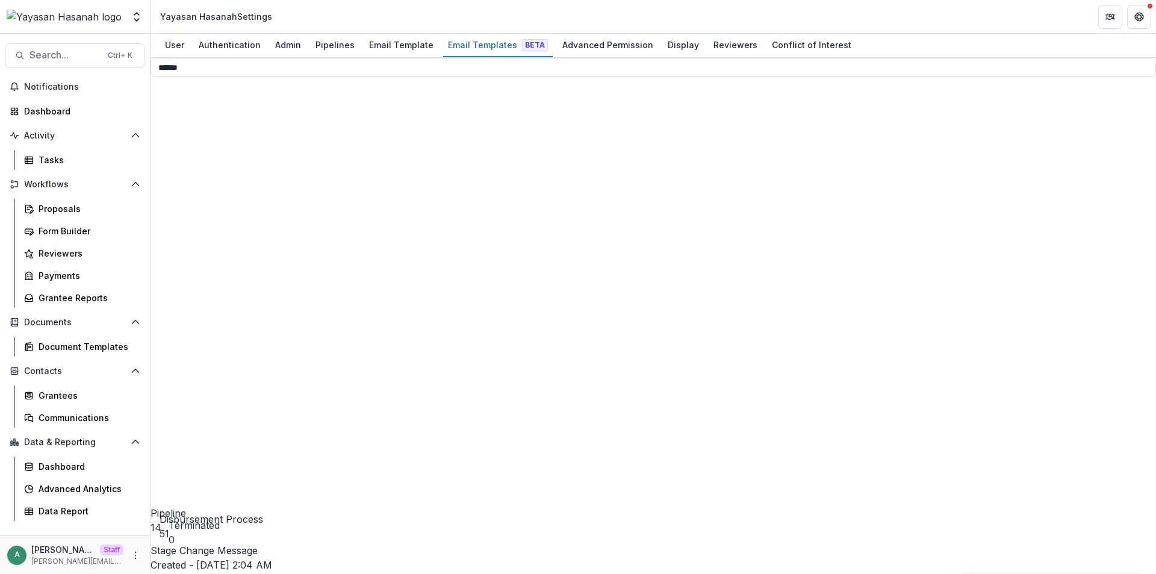
click at [194, 374] on icon at bounding box center [264, 469] width 191 height 191
click at [191, 398] on icon at bounding box center [264, 493] width 191 height 191
click at [187, 432] on icon at bounding box center [259, 532] width 200 height 200
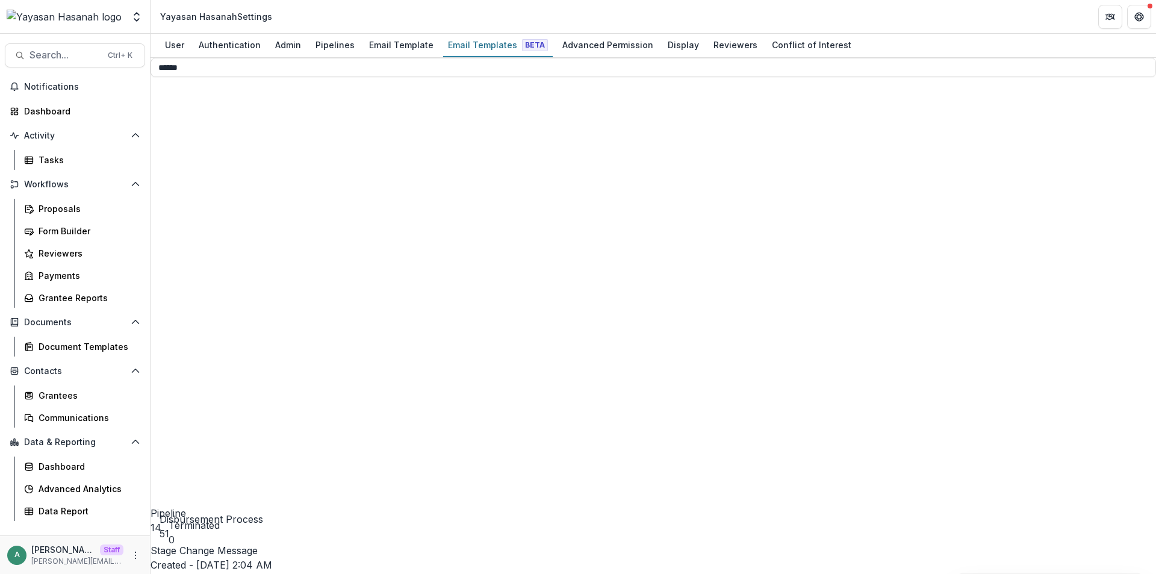
click at [264, 508] on line at bounding box center [264, 542] width 0 height 69
click at [190, 471] on icon at bounding box center [264, 566] width 191 height 191
drag, startPoint x: 229, startPoint y: 87, endPoint x: 152, endPoint y: 84, distance: 77.1
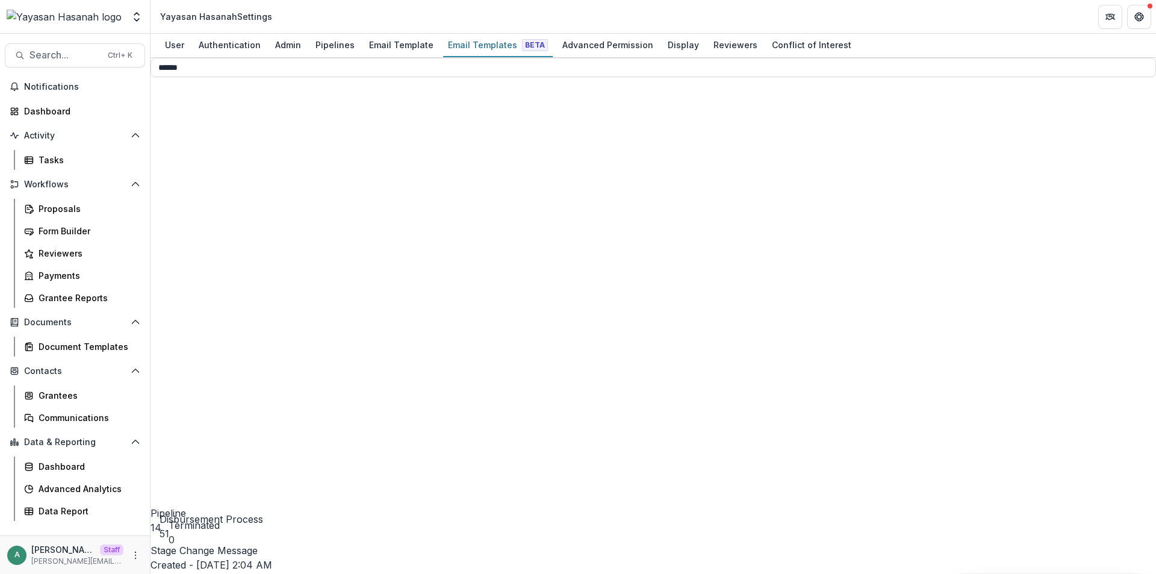
click at [171, 344] on icon at bounding box center [254, 448] width 209 height 209
click at [181, 359] on icon at bounding box center [259, 459] width 200 height 200
click at [184, 383] on icon at bounding box center [259, 483] width 200 height 200
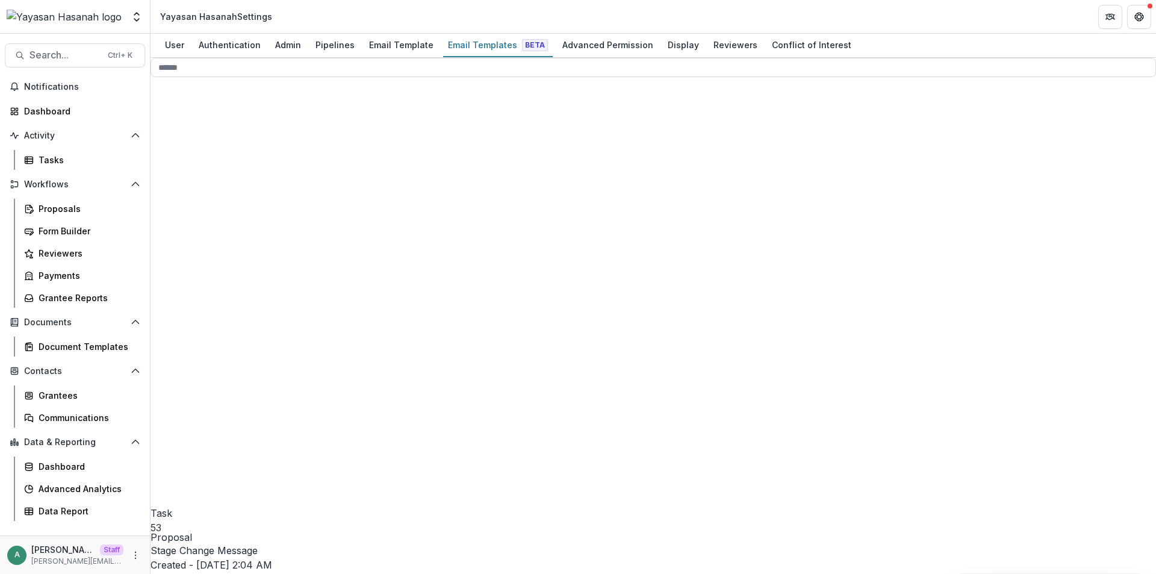
click at [193, 398] on icon at bounding box center [264, 493] width 191 height 191
click at [206, 462] on icon at bounding box center [269, 553] width 182 height 182
click at [186, 383] on icon at bounding box center [259, 483] width 200 height 200
click at [184, 359] on icon at bounding box center [259, 459] width 200 height 200
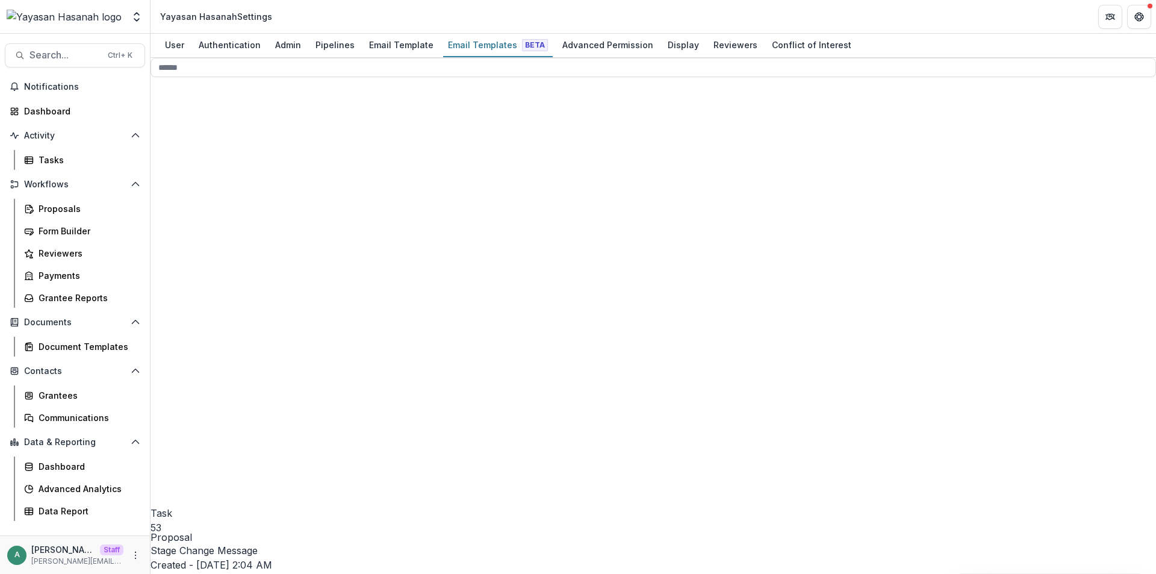
click at [194, 374] on icon at bounding box center [264, 469] width 191 height 191
click at [248, 573] on span "Approval Memo Upload Signed Memo" at bounding box center [266, 579] width 176 height 12
click at [193, 447] on icon at bounding box center [264, 542] width 191 height 191
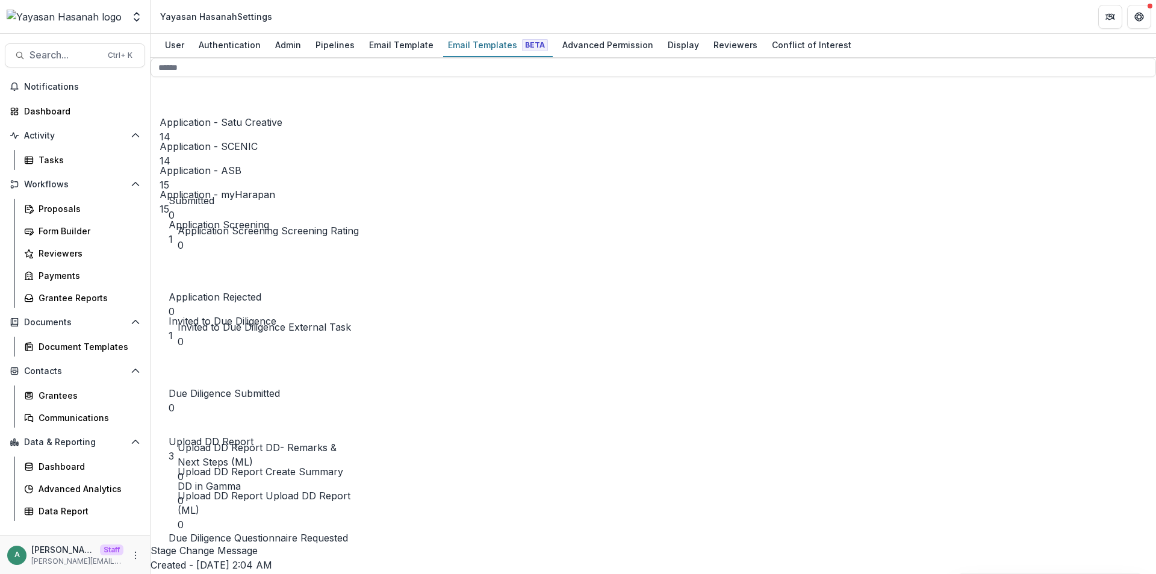
scroll to position [988, 0]
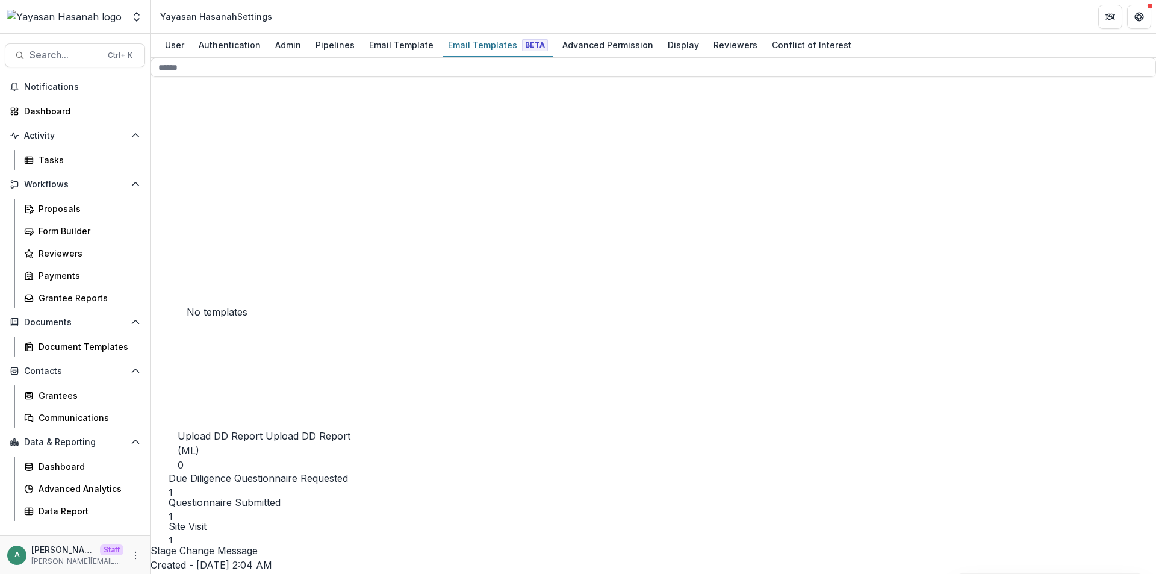
scroll to position [1036, 0]
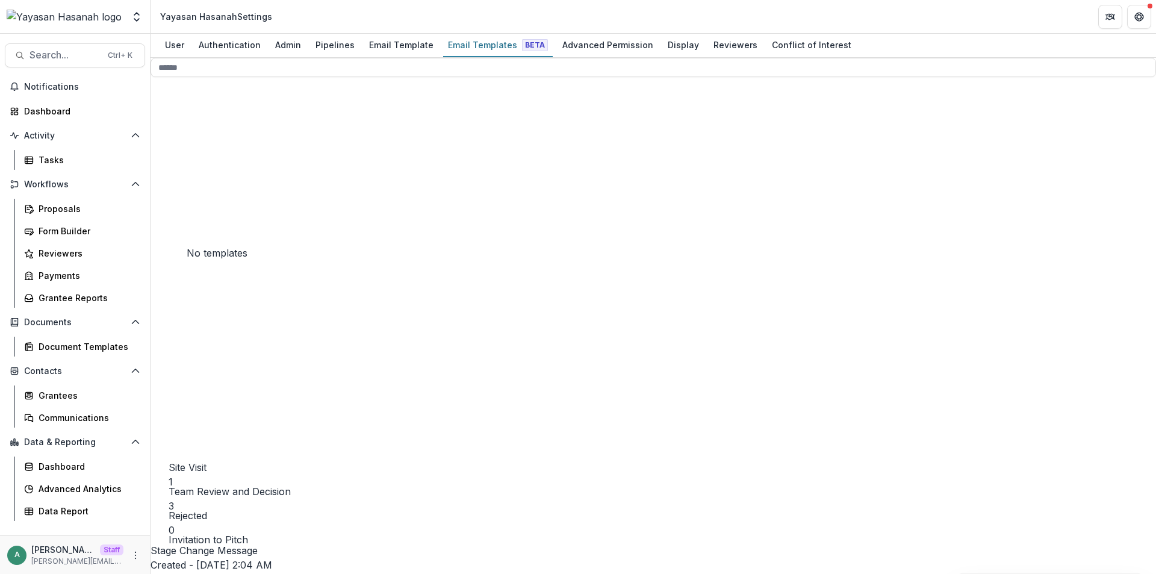
scroll to position [1157, 0]
click at [194, 469] on icon at bounding box center [264, 564] width 191 height 191
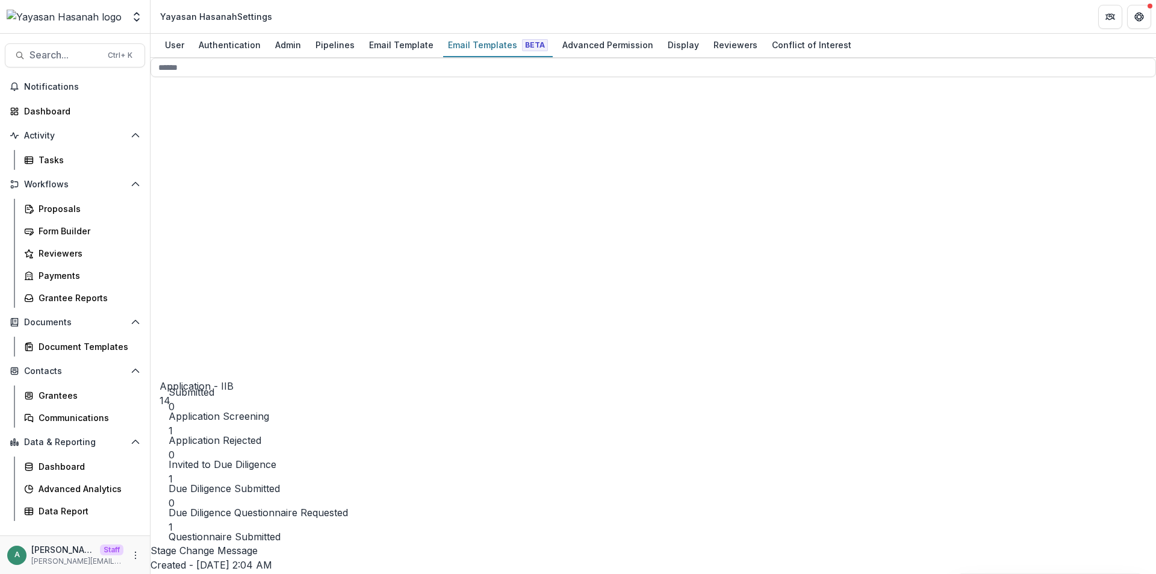
scroll to position [2072, 0]
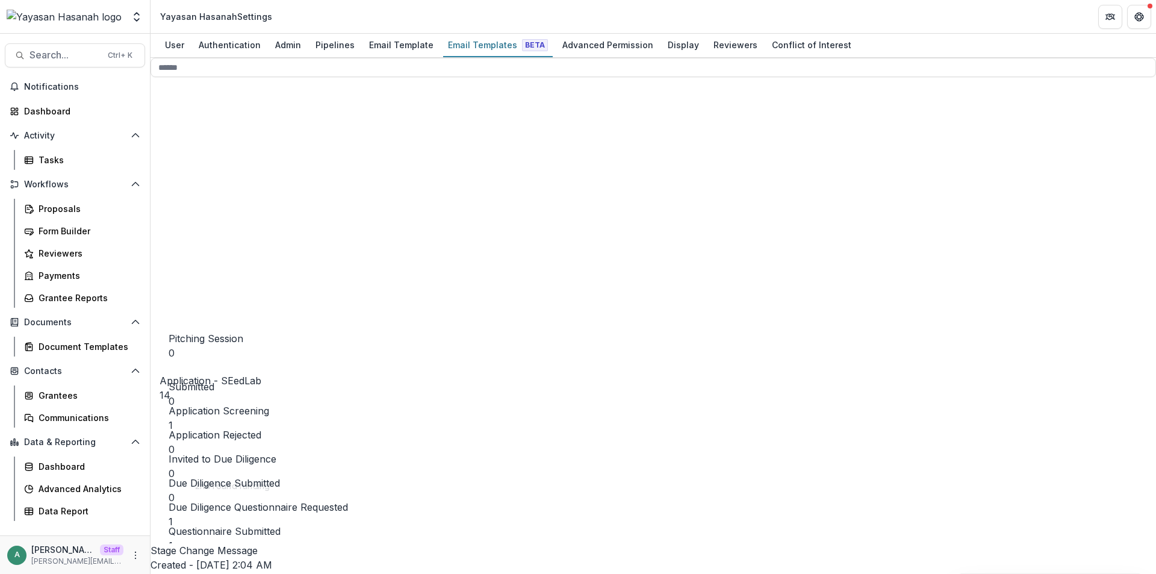
scroll to position [2192, 0]
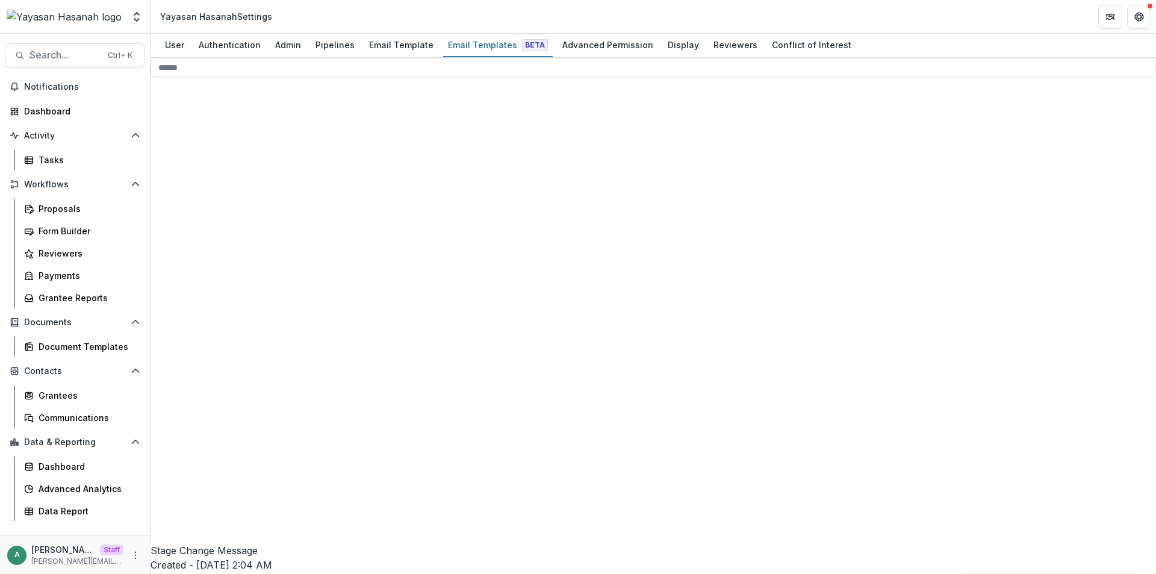
scroll to position [2625, 0]
click at [191, 445] on icon at bounding box center [264, 540] width 191 height 191
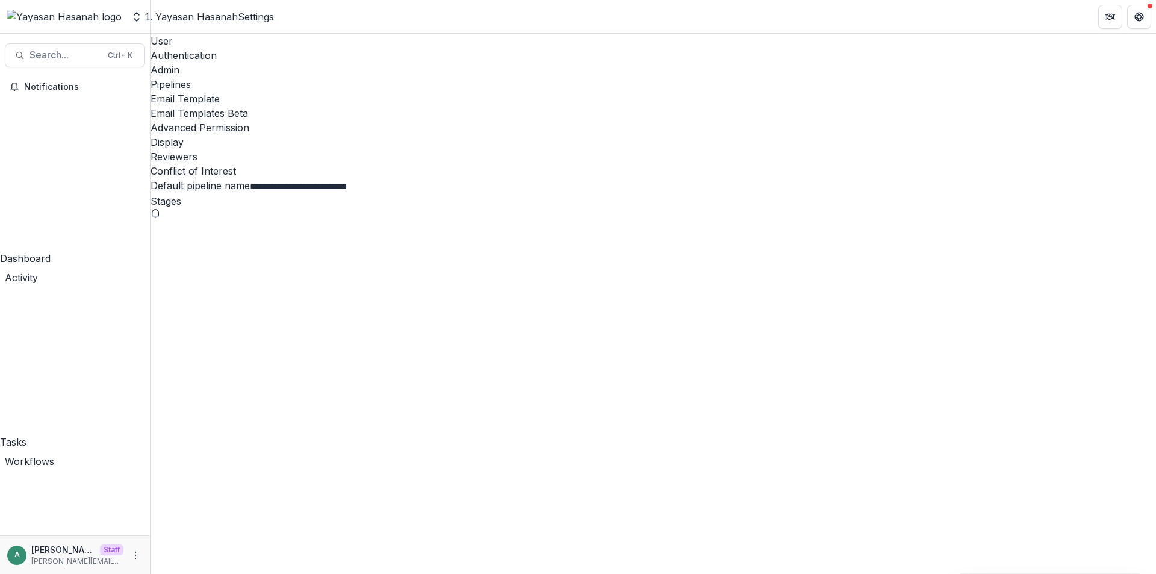
scroll to position [2046, 0]
select select "******"
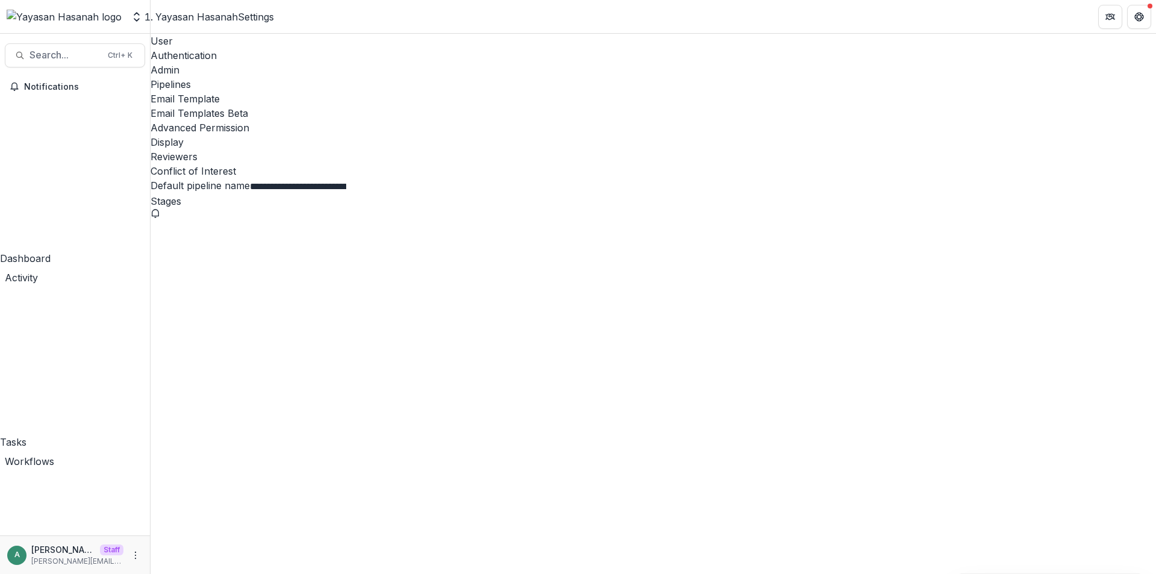
click at [404, 91] on div "Email Template" at bounding box center [652, 98] width 1005 height 14
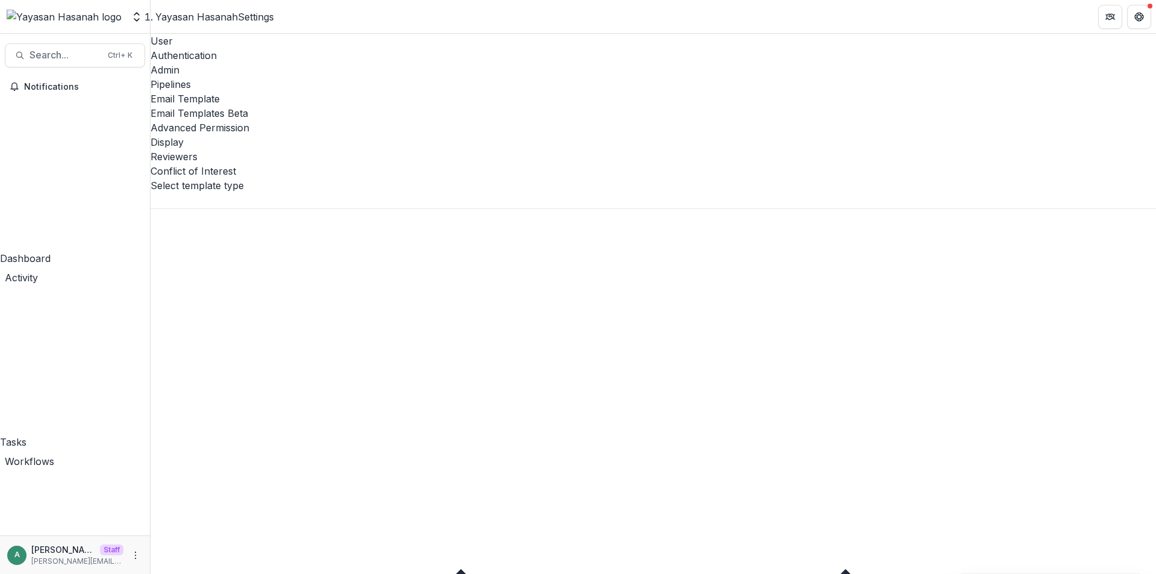
click at [468, 106] on div "Email Templates Beta" at bounding box center [652, 113] width 1005 height 14
click at [178, 461] on icon at bounding box center [254, 565] width 209 height 209
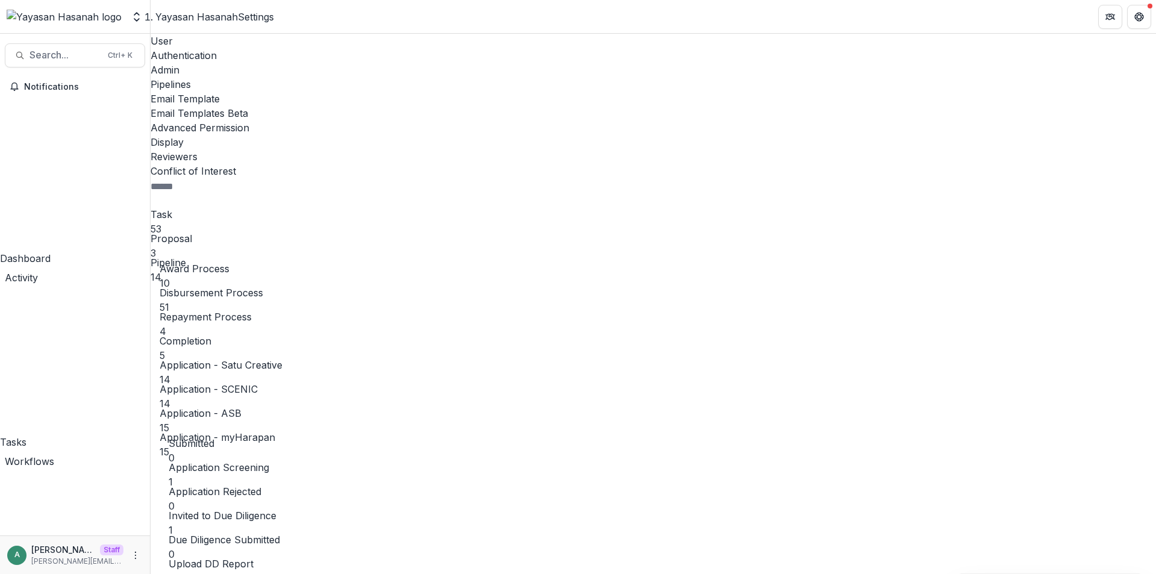
scroll to position [0, 0]
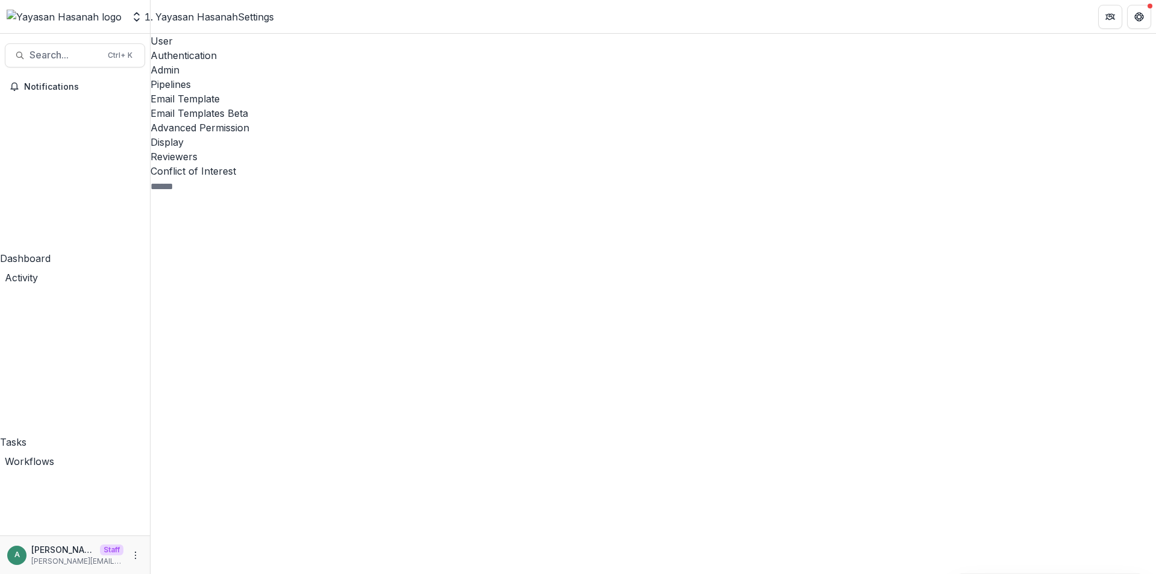
click at [187, 476] on icon at bounding box center [259, 576] width 200 height 200
click at [198, 300] on span "Approval Memo 1" at bounding box center [264, 506] width 191 height 412
click at [400, 91] on div "Email Template" at bounding box center [652, 98] width 1005 height 14
